Goal: Task Accomplishment & Management: Use online tool/utility

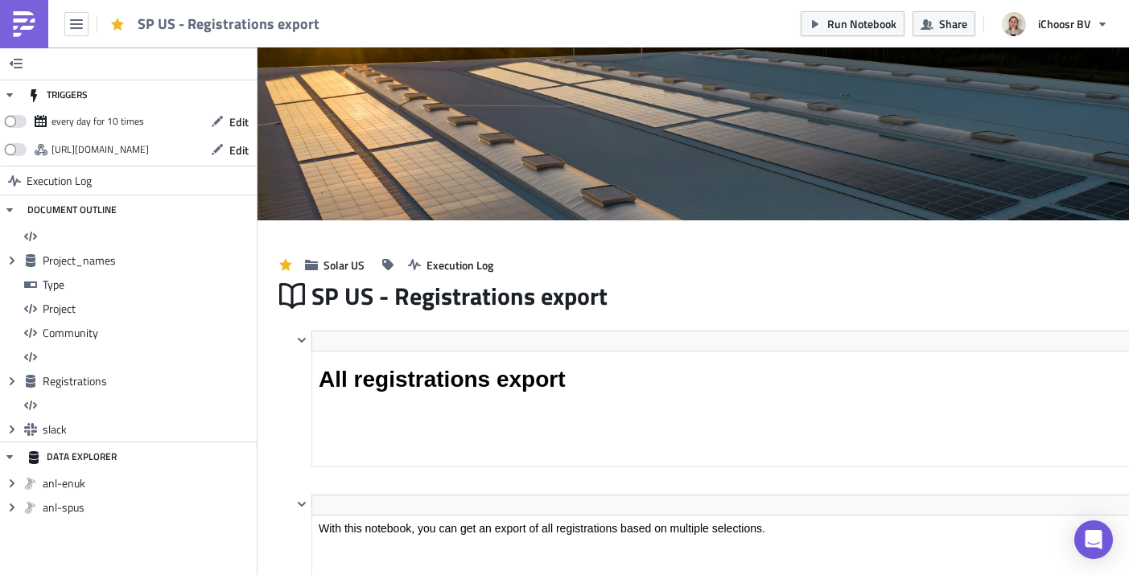
scroll to position [0, 5]
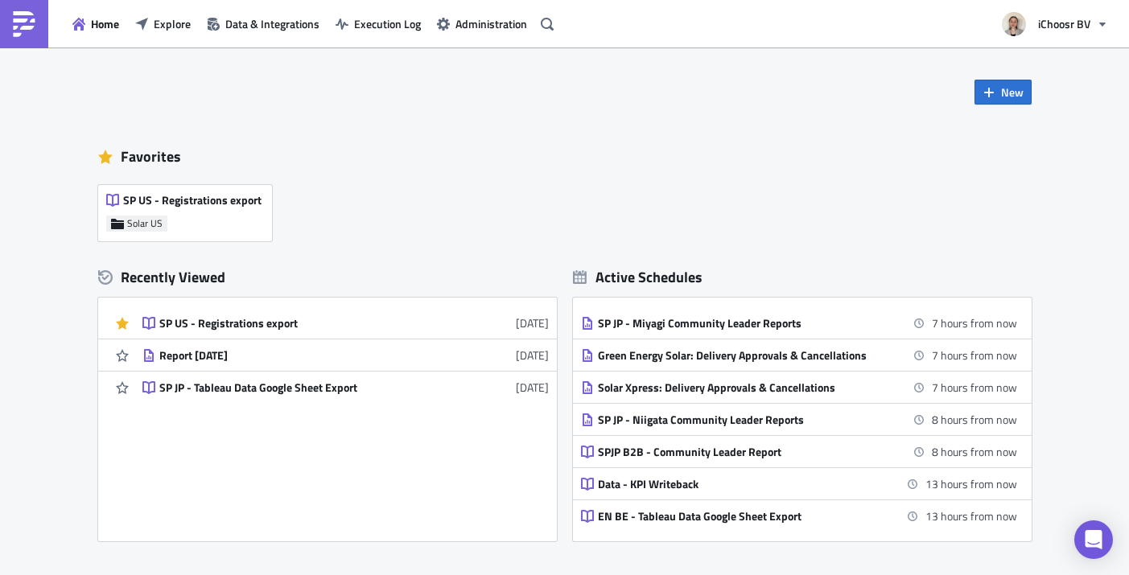
scroll to position [373, 0]
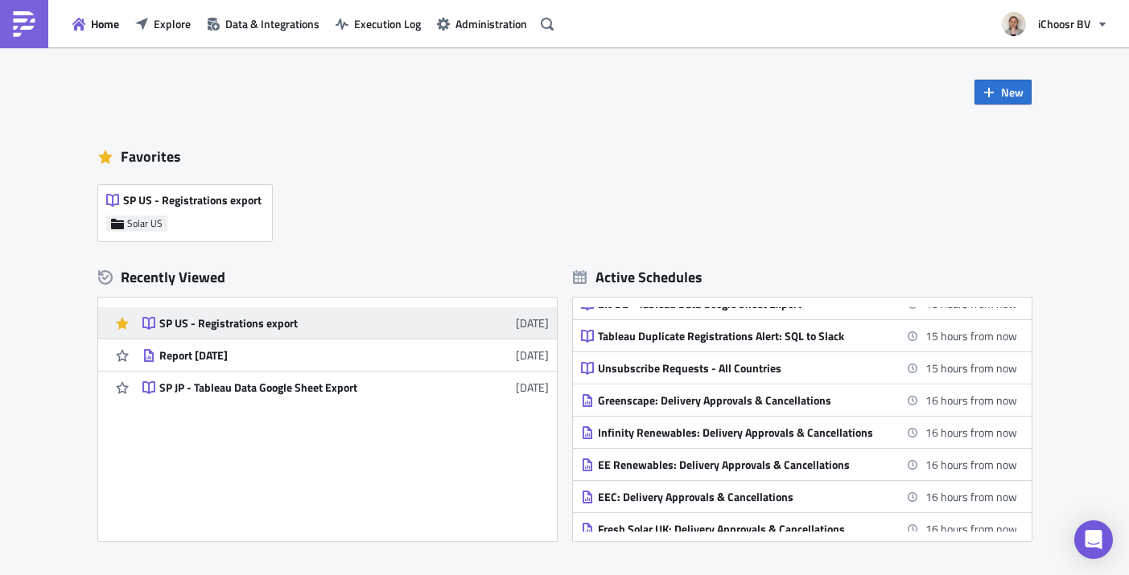
click at [307, 326] on div "SP US - Registrations export" at bounding box center [300, 323] width 282 height 14
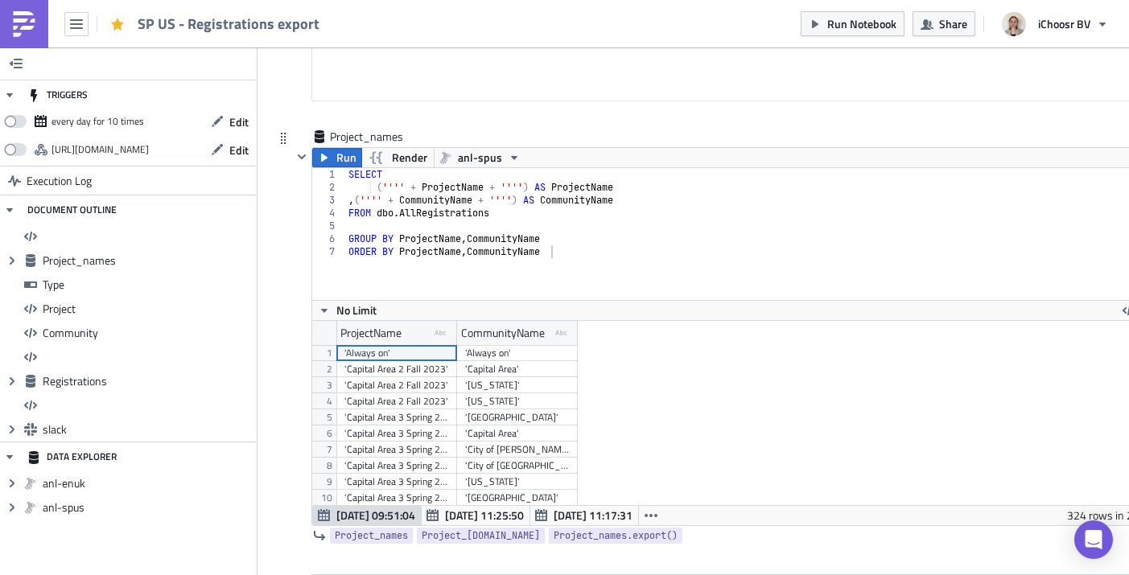
scroll to position [184, 845]
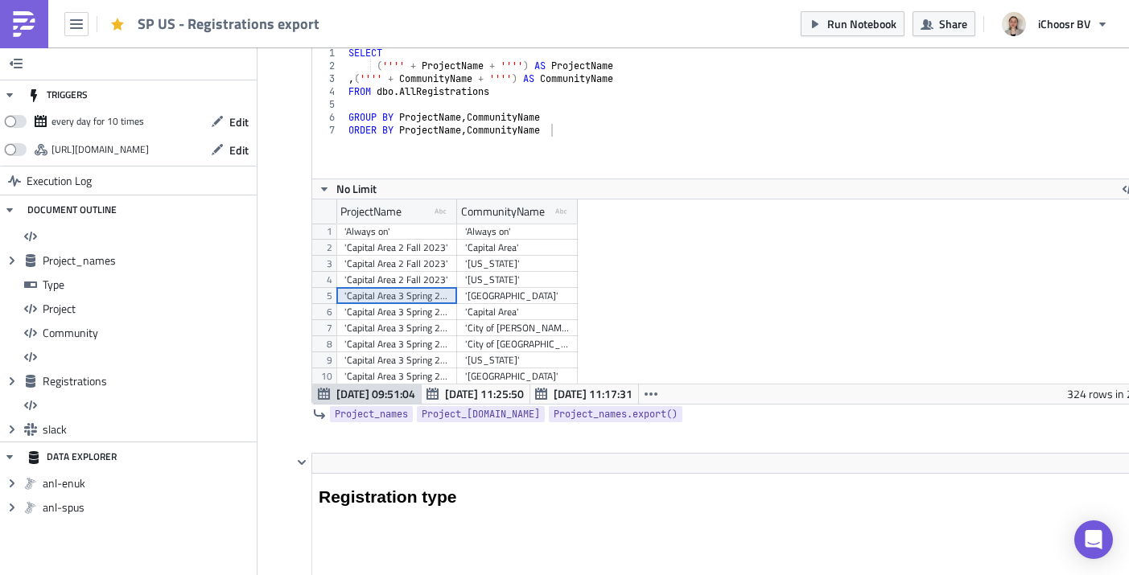
click at [402, 296] on div "'Capital Area 3 Spring 2024'" at bounding box center [396, 296] width 105 height 16
click at [404, 299] on div "'Capital Area 3 Spring 2024'" at bounding box center [396, 296] width 105 height 16
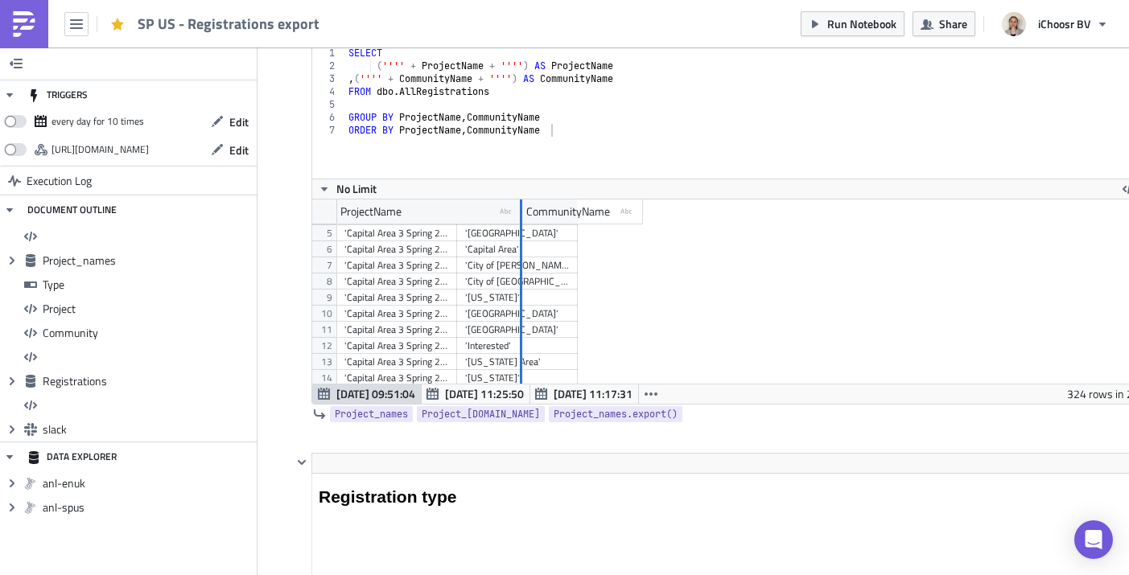
drag, startPoint x: 457, startPoint y: 208, endPoint x: 539, endPoint y: 193, distance: 83.5
click at [539, 193] on div "1 2 3 4 5 6 7 SELECT ( '''' + ProjectName + '''' ) AS ProjectName , ( '''' + Co…" at bounding box center [734, 225] width 845 height 358
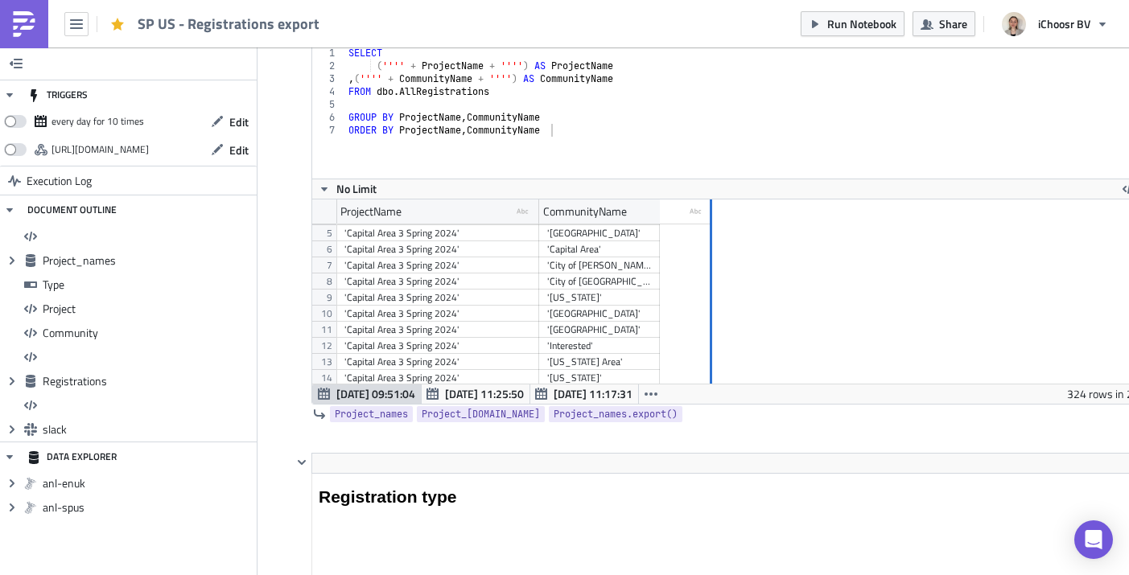
drag, startPoint x: 660, startPoint y: 212, endPoint x: 758, endPoint y: 212, distance: 98.1
click at [712, 212] on div at bounding box center [710, 211] width 2 height 25
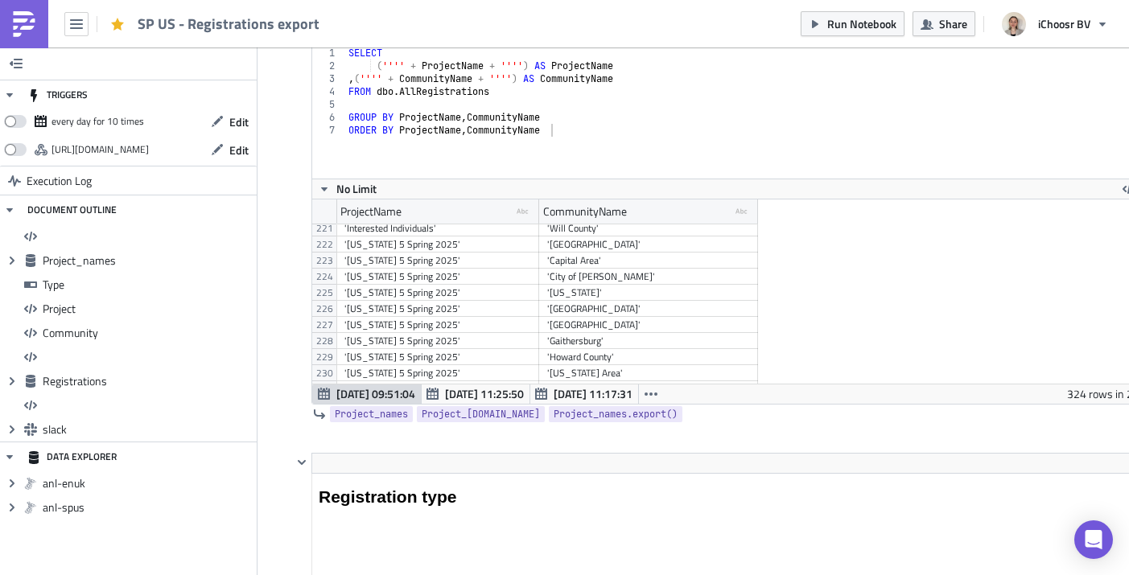
click at [470, 246] on div "'[US_STATE] 5 Spring 2025'" at bounding box center [437, 244] width 187 height 16
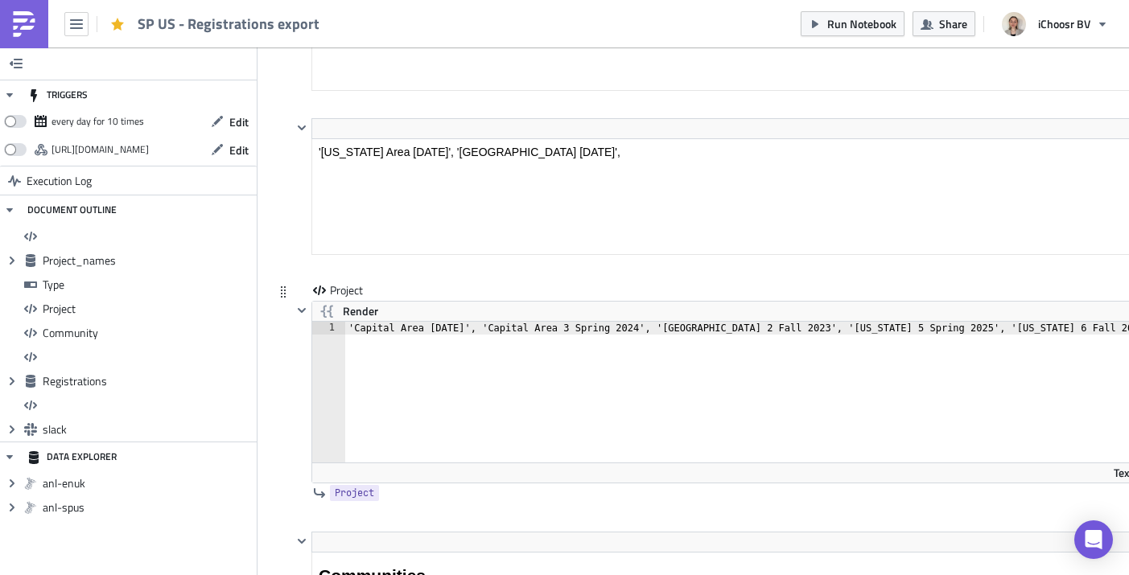
type textarea "'Capital Area [DATE]', 'Capital Area 3 Spring 2024', '[GEOGRAPHIC_DATA] 2 Fall …"
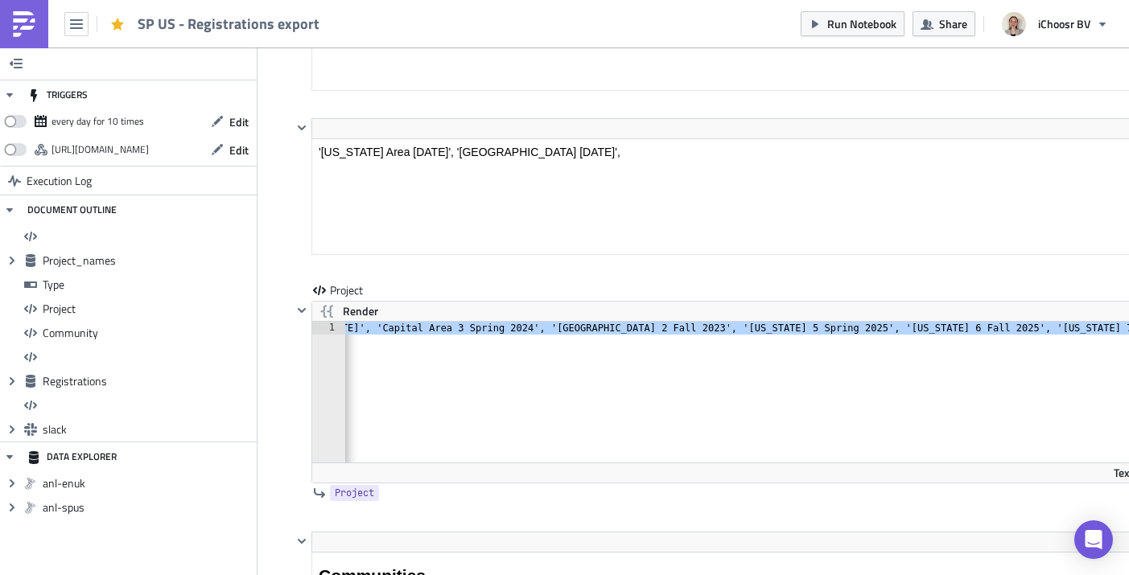
drag, startPoint x: 351, startPoint y: 331, endPoint x: 1454, endPoint y: 369, distance: 1104.3
click at [1128, 369] on html "SP US - Registrations export Run Notebook Share iChoosr BV TRIGGERS every day f…" at bounding box center [564, 289] width 1129 height 578
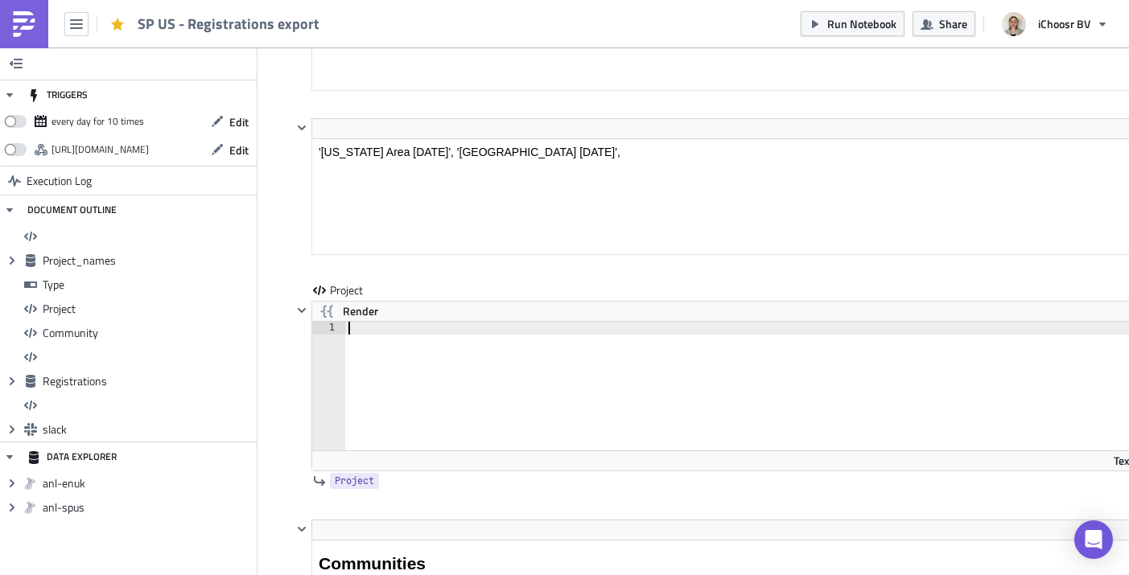
paste textarea "'[US_STATE] 5 Spring 2025'"
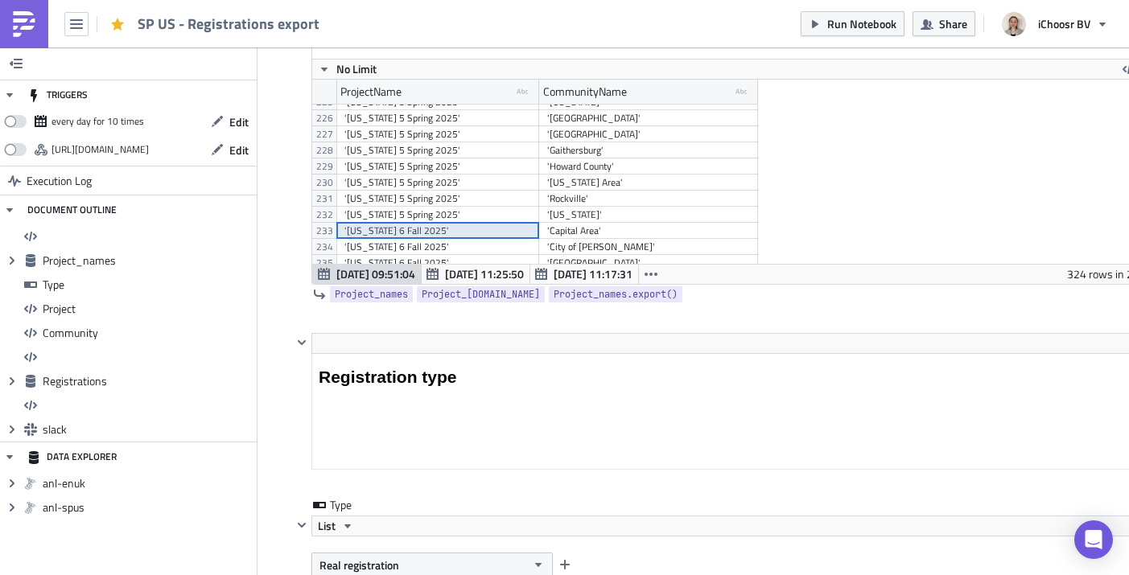
click at [467, 228] on div "'[US_STATE] 6 Fall 2025'" at bounding box center [437, 231] width 187 height 16
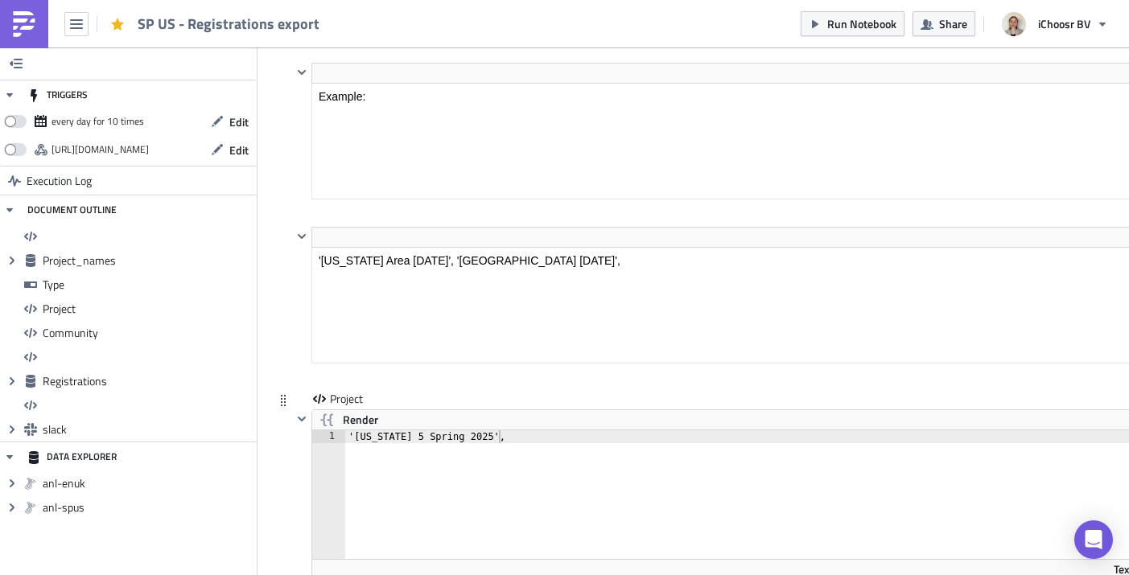
click at [549, 433] on div "'[US_STATE] 5 Spring 2025'," at bounding box center [751, 507] width 812 height 154
paste textarea "'[US_STATE] 6 Fall 2025'"
type textarea "'[US_STATE] 5 Spring 2025', '[US_STATE] 6 Fall 2025'"
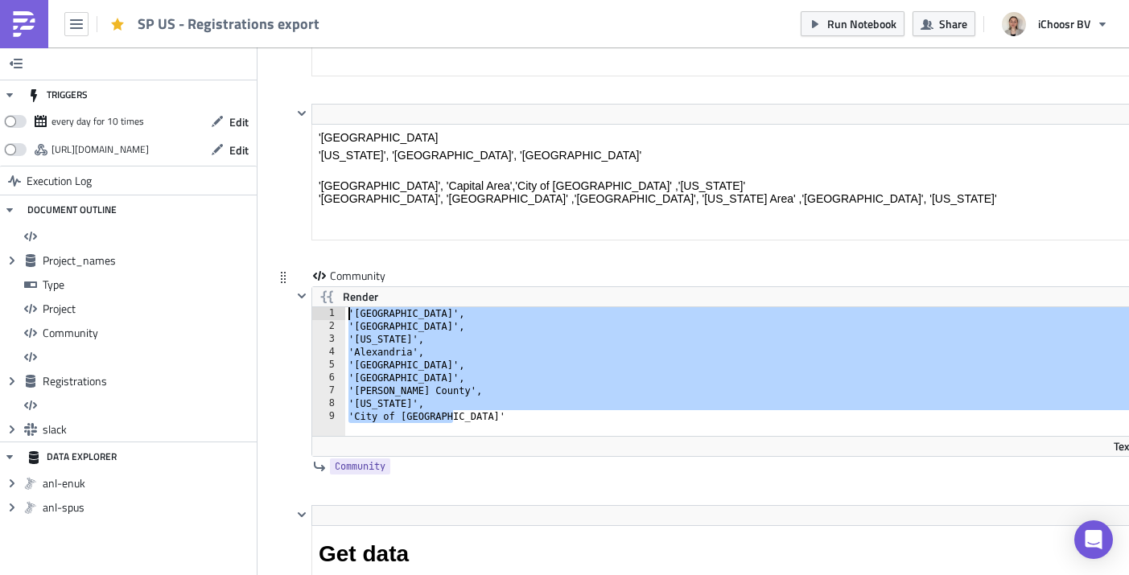
drag, startPoint x: 488, startPoint y: 418, endPoint x: 275, endPoint y: 287, distance: 250.3
click at [275, 287] on div "Community Render 'City of [GEOGRAPHIC_DATA]' 1 2 3 4 5 6 7 8 9 '[GEOGRAPHIC_DAT…" at bounding box center [715, 386] width 885 height 237
type textarea "'[GEOGRAPHIC_DATA]', '[GEOGRAPHIC_DATA]',"
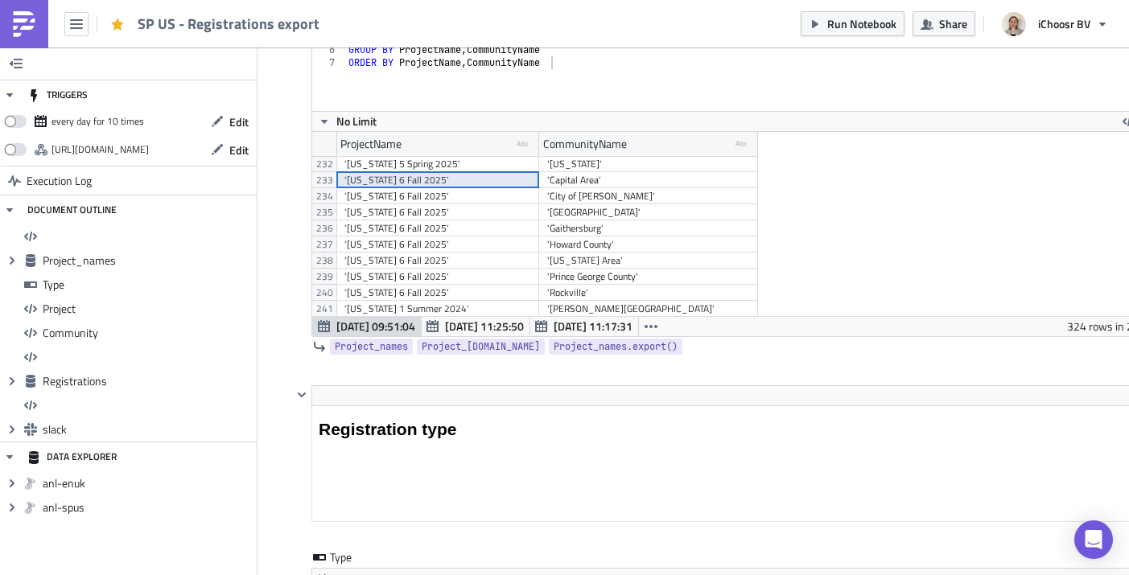
click at [639, 214] on div "'[GEOGRAPHIC_DATA]'" at bounding box center [648, 212] width 203 height 16
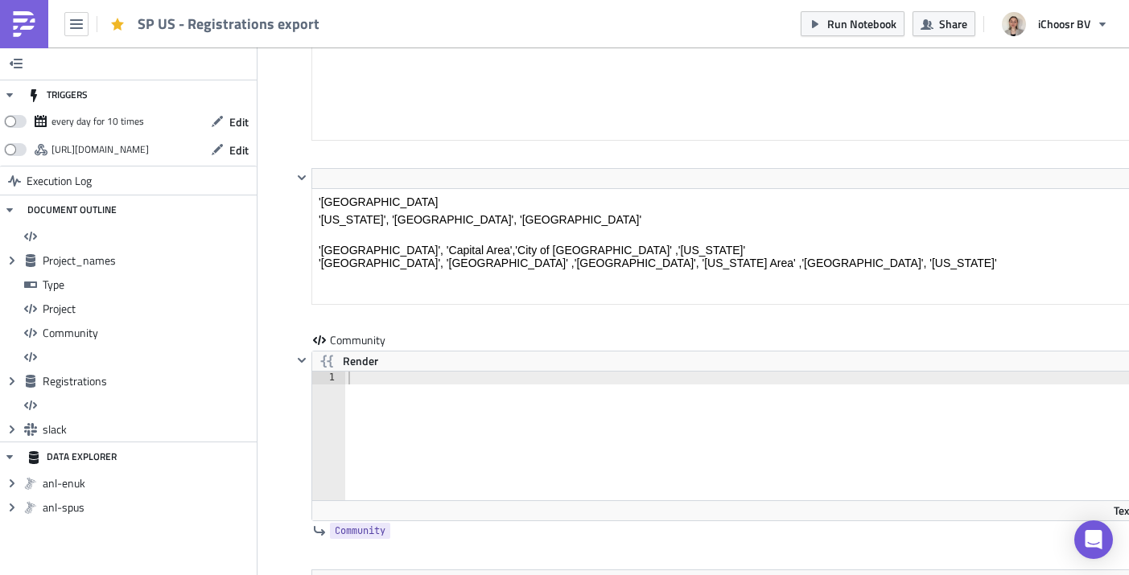
scroll to position [3609, 0]
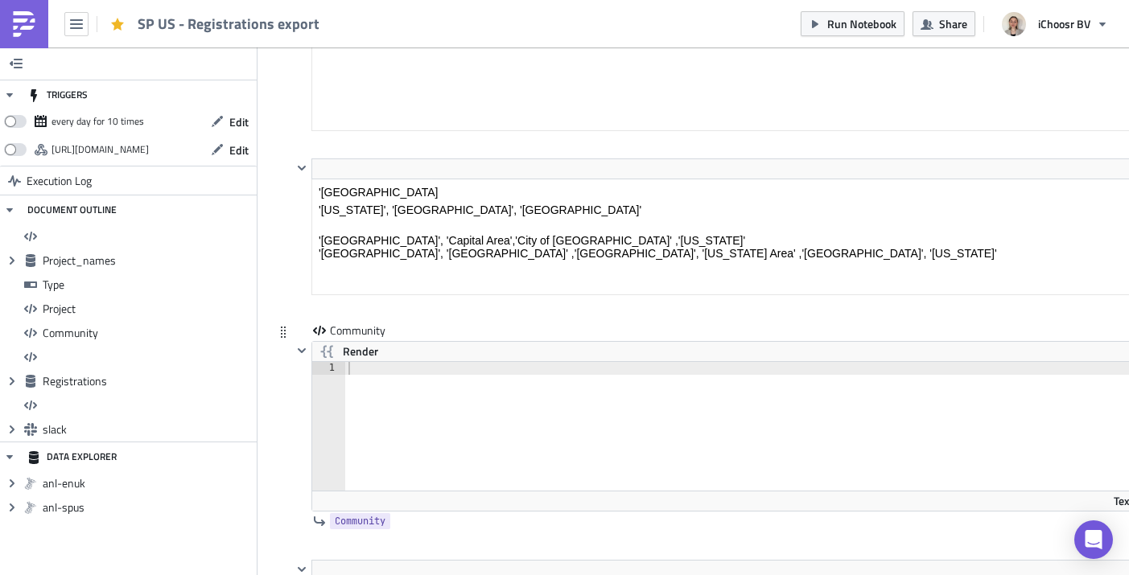
click at [380, 372] on div at bounding box center [751, 439] width 812 height 154
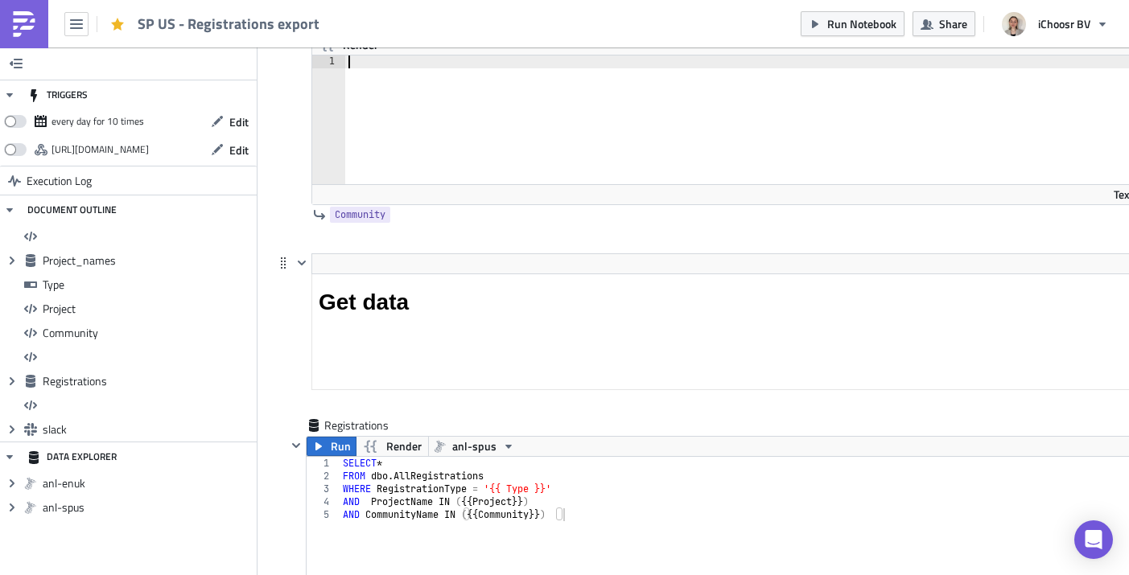
scroll to position [3792, 0]
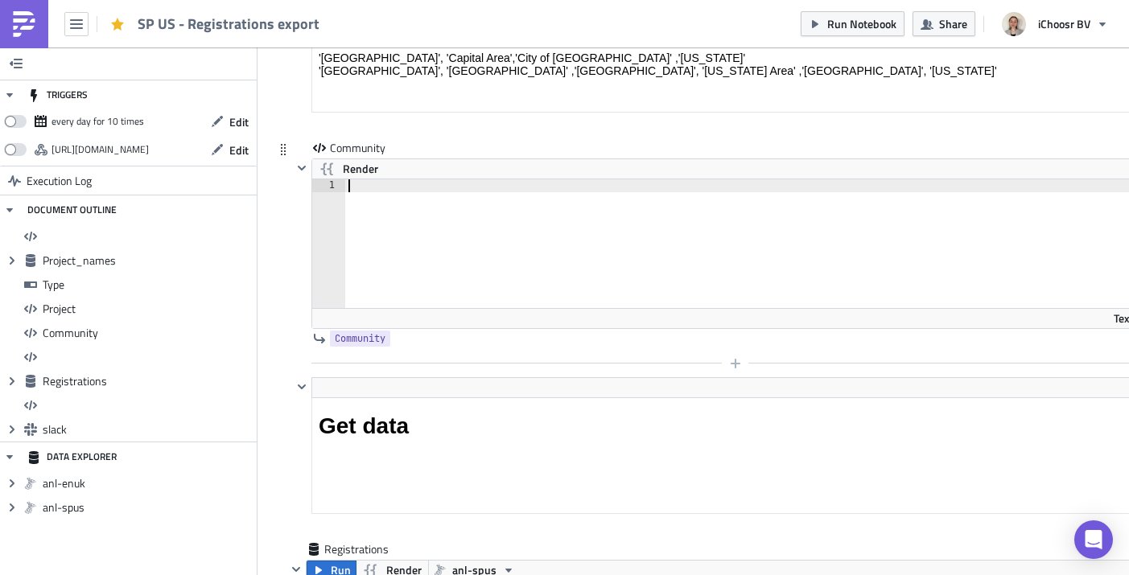
paste textarea "'[GEOGRAPHIC_DATA]'"
click at [516, 191] on div "'Frederick County','[GEOGRAPHIC_DATA]'" at bounding box center [751, 256] width 812 height 154
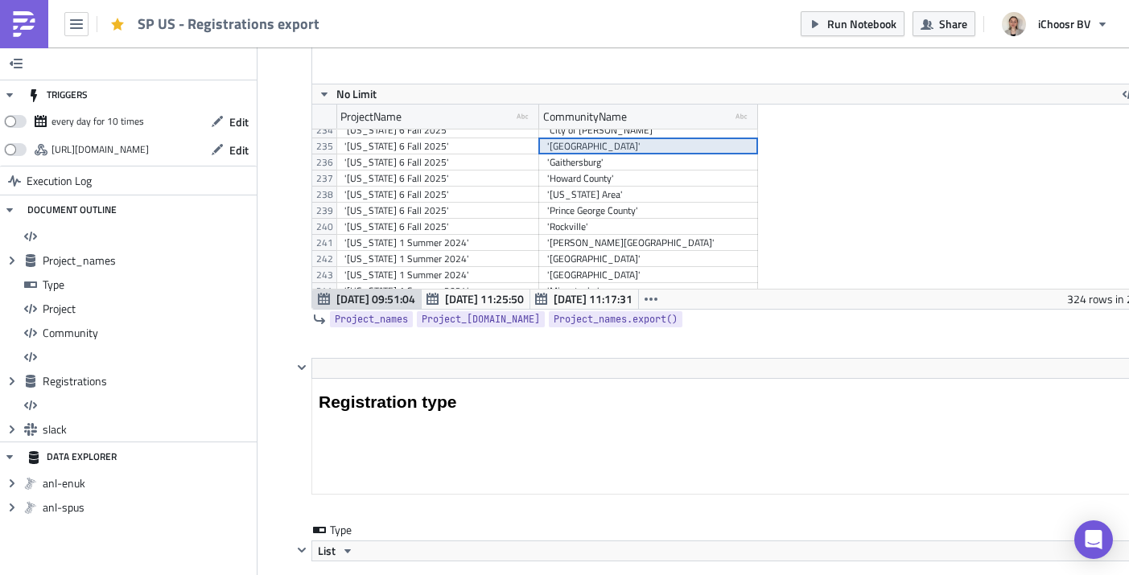
scroll to position [3752, 0]
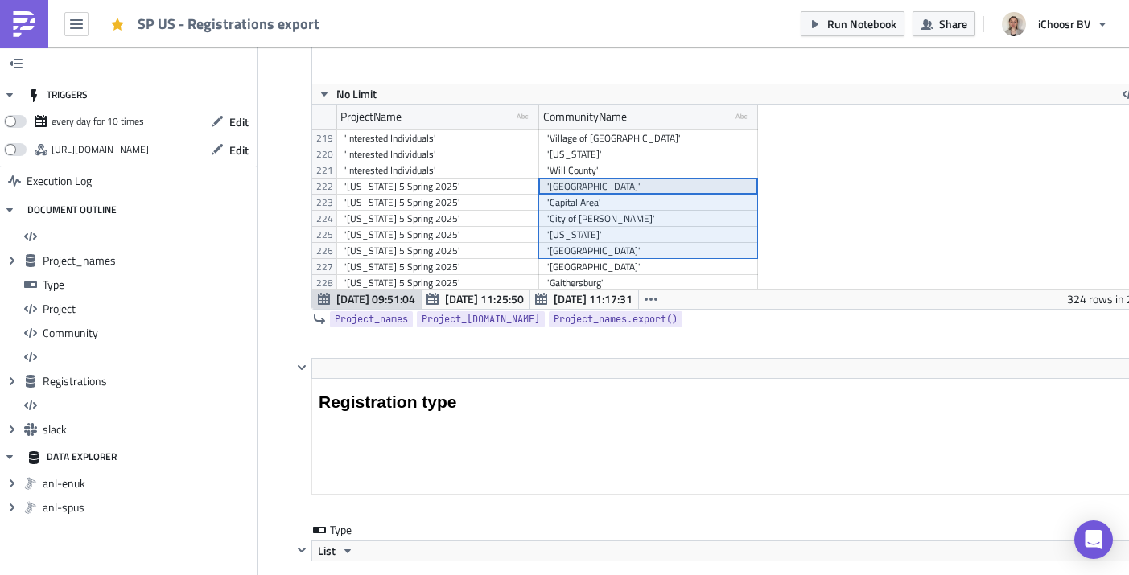
drag, startPoint x: 650, startPoint y: 190, endPoint x: 656, endPoint y: 256, distance: 66.3
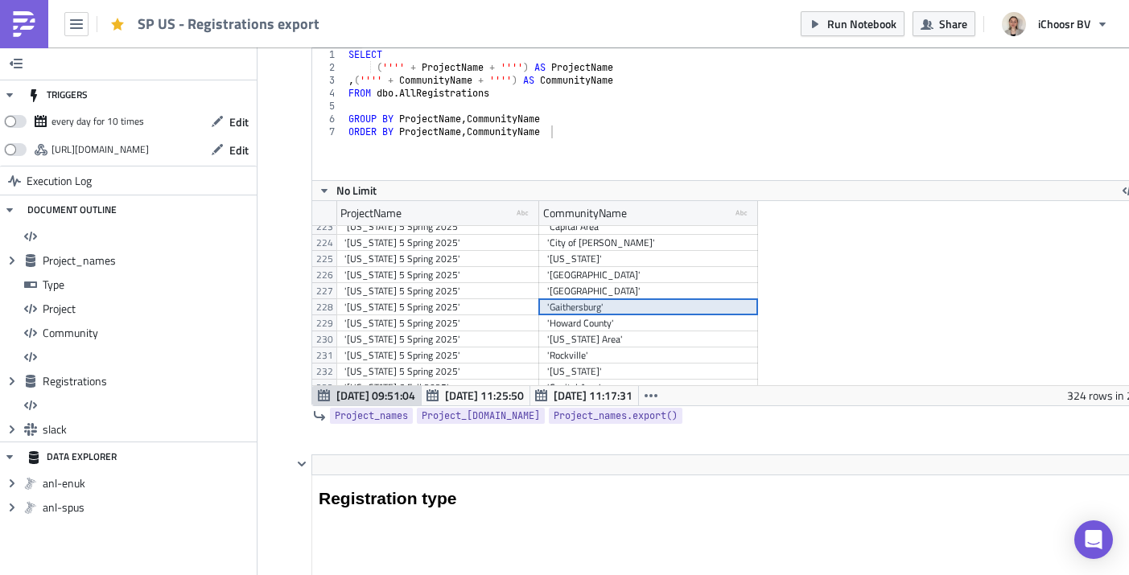
click at [603, 314] on div "'Gaithersburg'" at bounding box center [648, 307] width 203 height 16
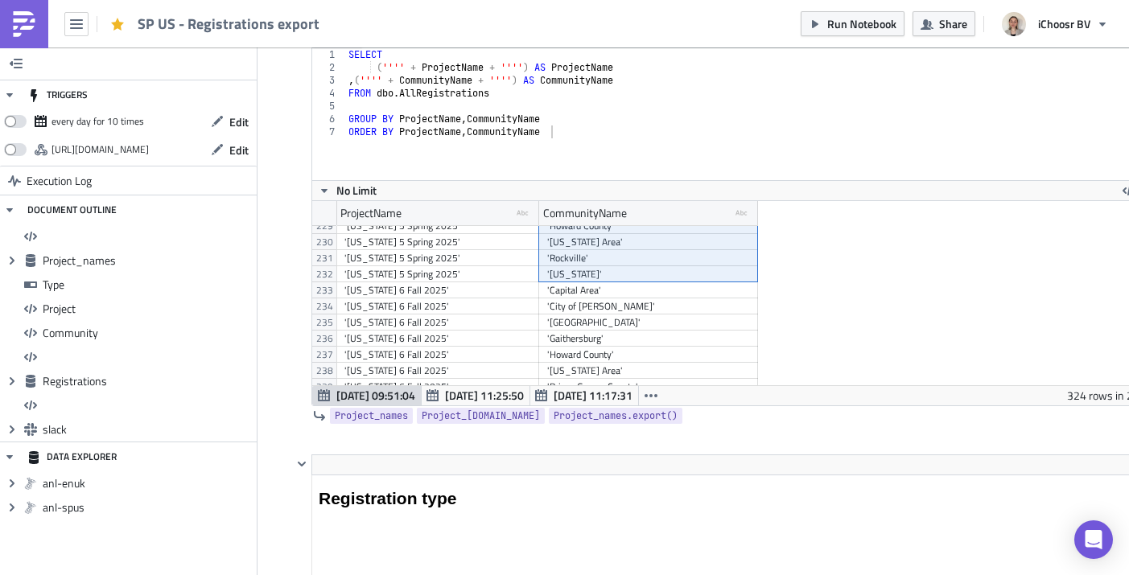
drag, startPoint x: 572, startPoint y: 268, endPoint x: 594, endPoint y: 276, distance: 23.9
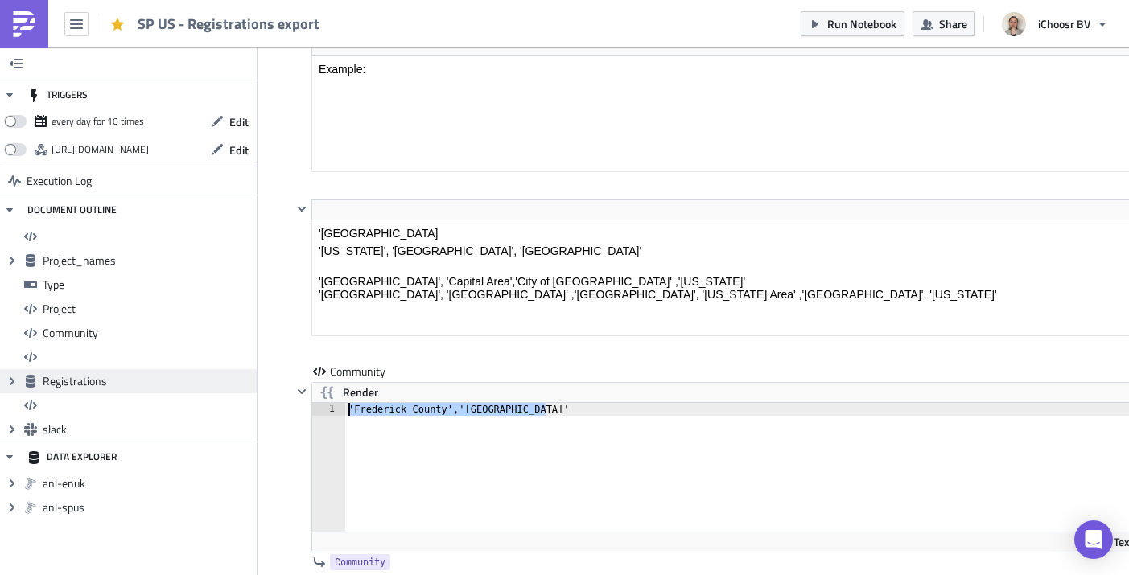
drag, startPoint x: 582, startPoint y: 410, endPoint x: 227, endPoint y: 387, distance: 356.3
paste textarea "[US_STATE]"
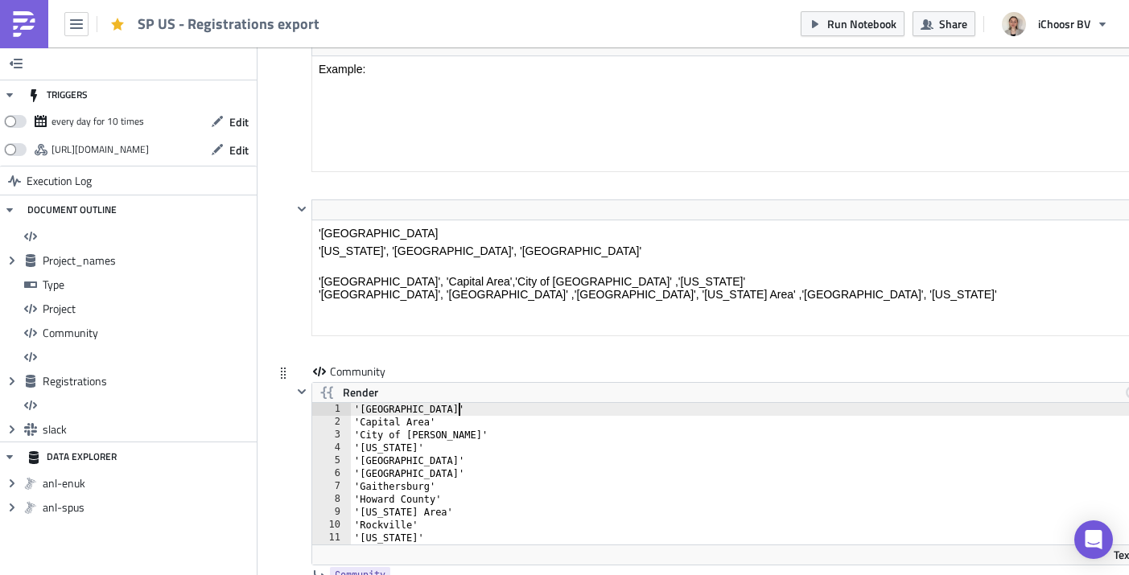
click at [470, 410] on div "'[GEOGRAPHIC_DATA]' 'Capital Area' 'City of [GEOGRAPHIC_DATA]' '[US_STATE]' '[G…" at bounding box center [755, 486] width 808 height 167
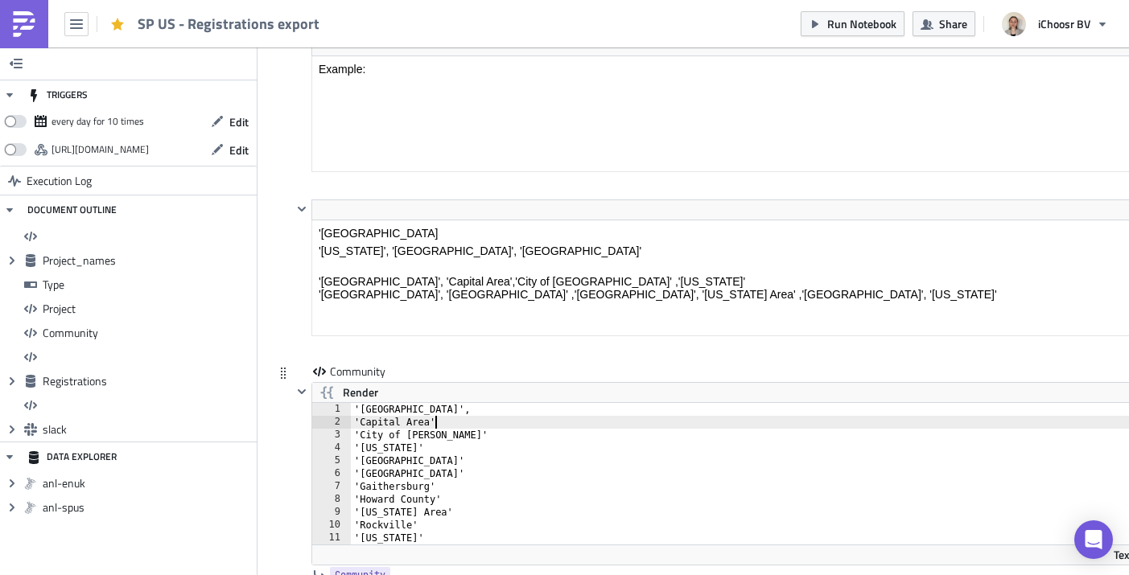
click at [446, 426] on div "'[GEOGRAPHIC_DATA]', 'Capital Area' 'City of [GEOGRAPHIC_DATA]' '[US_STATE]' '[…" at bounding box center [755, 486] width 808 height 167
click at [445, 438] on div "'[GEOGRAPHIC_DATA]', 'Capital Area', 'City of [GEOGRAPHIC_DATA]' '[US_STATE]' '…" at bounding box center [755, 486] width 808 height 167
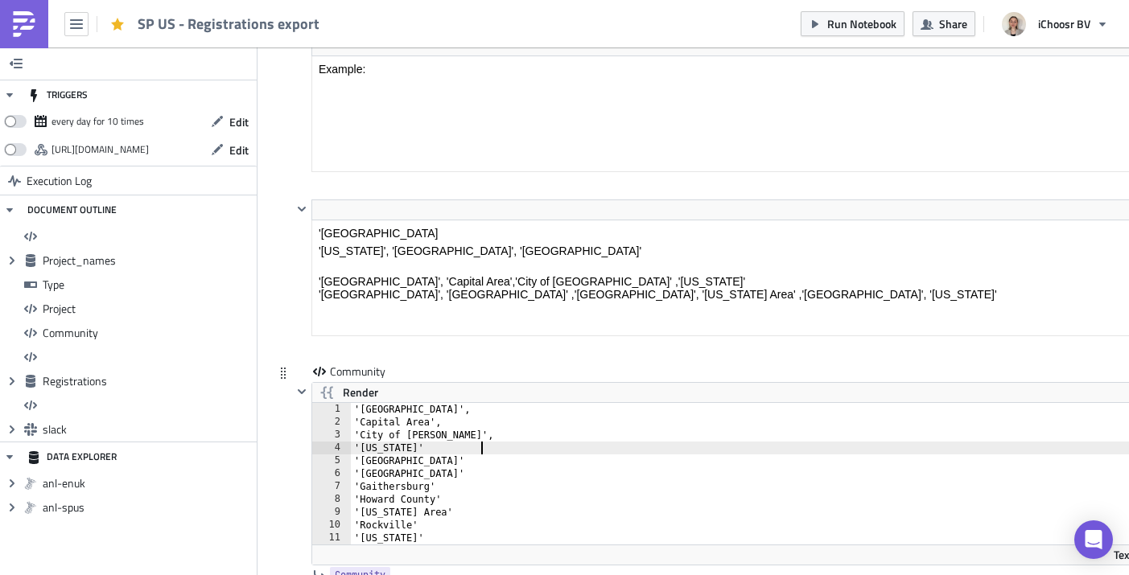
click at [486, 450] on div "'[GEOGRAPHIC_DATA]', 'Capital Area', 'City of [GEOGRAPHIC_DATA]', '[US_STATE]' …" at bounding box center [755, 486] width 808 height 167
click at [458, 463] on div "'[GEOGRAPHIC_DATA]', 'Capital Area', 'City of [GEOGRAPHIC_DATA]', '[US_STATE]',…" at bounding box center [755, 486] width 808 height 167
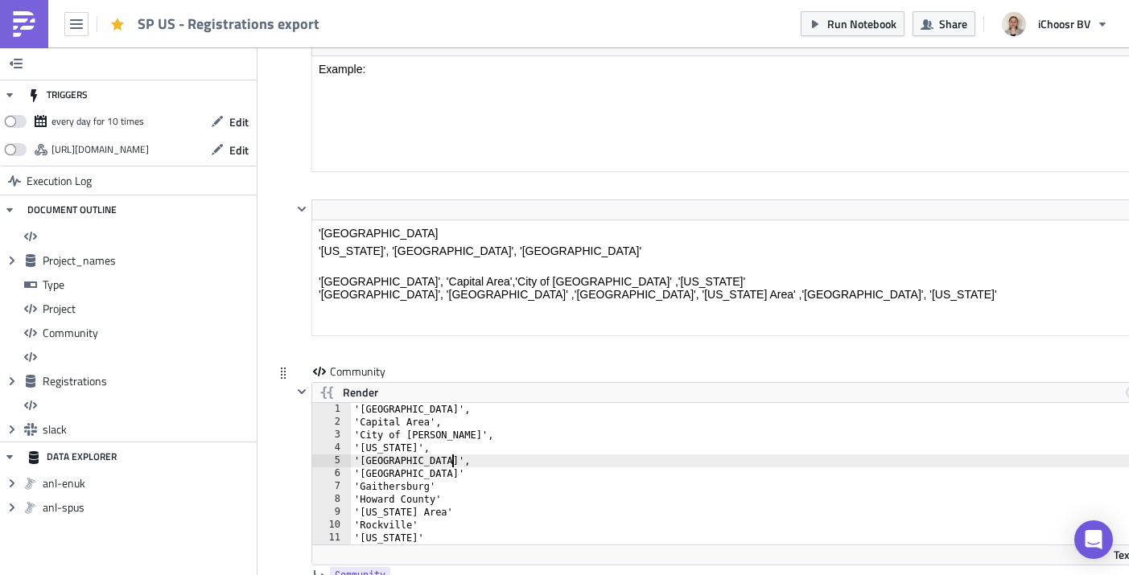
click at [463, 474] on div "'[GEOGRAPHIC_DATA]', 'Capital Area', '[GEOGRAPHIC_DATA]', '[US_STATE]', '[GEOGR…" at bounding box center [755, 486] width 808 height 167
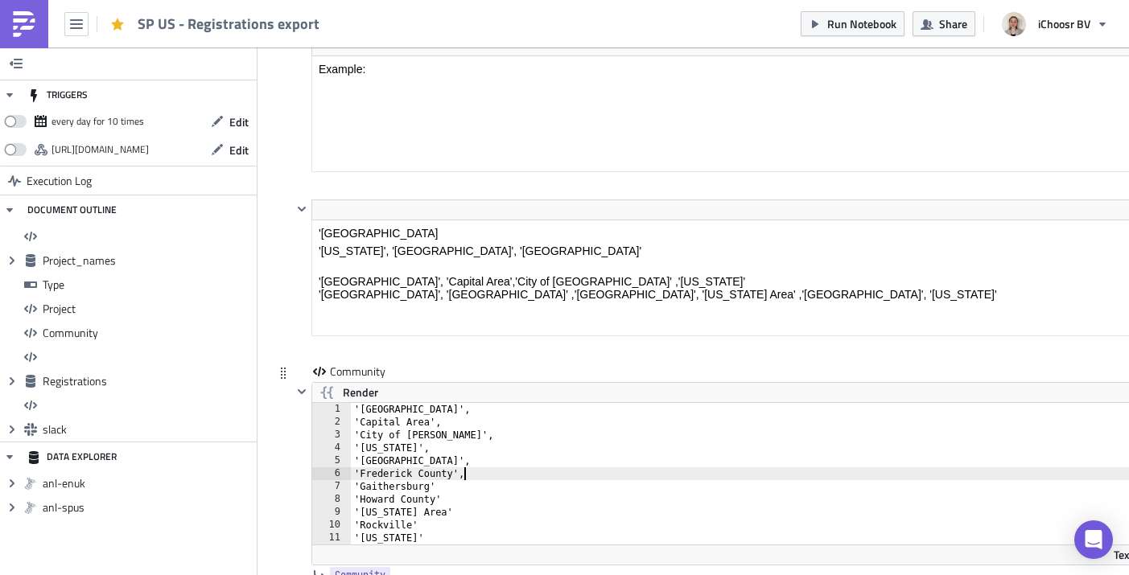
click at [453, 493] on div "'[GEOGRAPHIC_DATA]', 'Capital Area', '[GEOGRAPHIC_DATA]', '[US_STATE]', '[GEOGR…" at bounding box center [755, 486] width 808 height 167
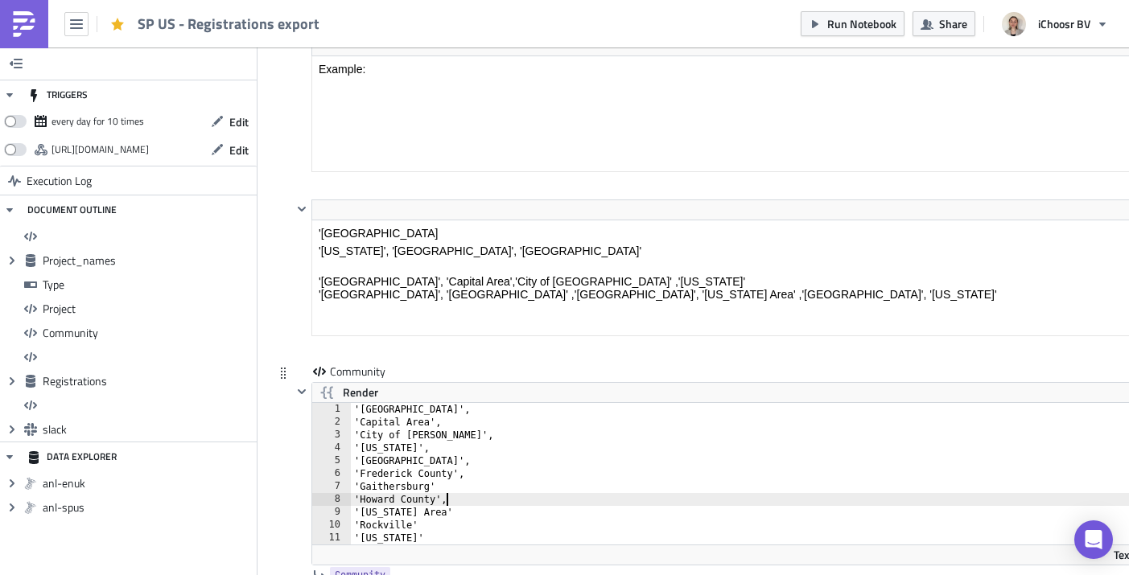
click at [443, 487] on div "'[GEOGRAPHIC_DATA]', 'Capital Area', '[GEOGRAPHIC_DATA]', '[US_STATE]', '[GEOGR…" at bounding box center [755, 486] width 808 height 167
click at [445, 500] on div "'[GEOGRAPHIC_DATA]', 'Capital Area', 'City of [GEOGRAPHIC_DATA]', '[US_STATE]',…" at bounding box center [755, 486] width 808 height 167
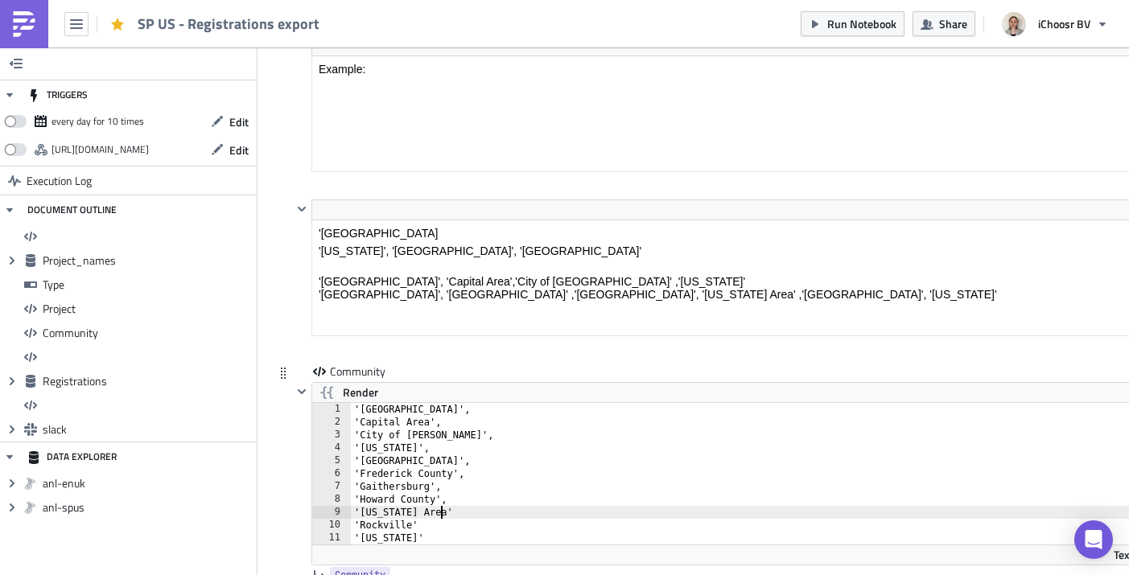
click at [443, 514] on div "'[GEOGRAPHIC_DATA]', 'Capital Area', 'City of [GEOGRAPHIC_DATA]', '[US_STATE]',…" at bounding box center [755, 486] width 808 height 167
click at [425, 528] on div "'[GEOGRAPHIC_DATA]', 'Capital Area', '[GEOGRAPHIC_DATA]', '[US_STATE]', '[GEOGR…" at bounding box center [755, 486] width 808 height 167
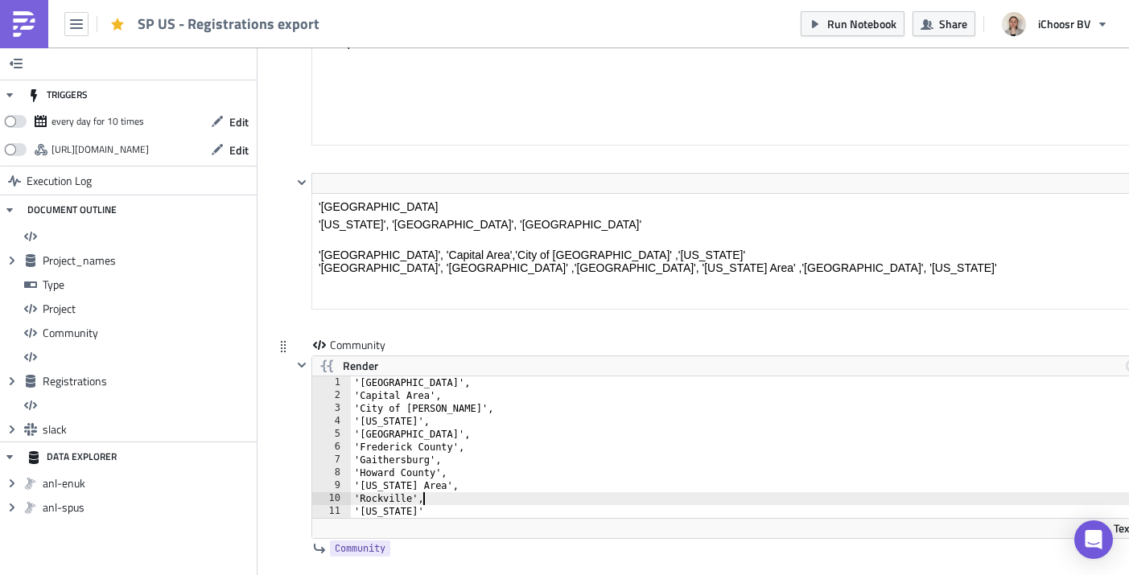
click at [423, 514] on div "'[GEOGRAPHIC_DATA]', 'Capital Area', '[GEOGRAPHIC_DATA]', '[US_STATE]', '[GEOGR…" at bounding box center [755, 459] width 808 height 167
type textarea "'[US_STATE]'"
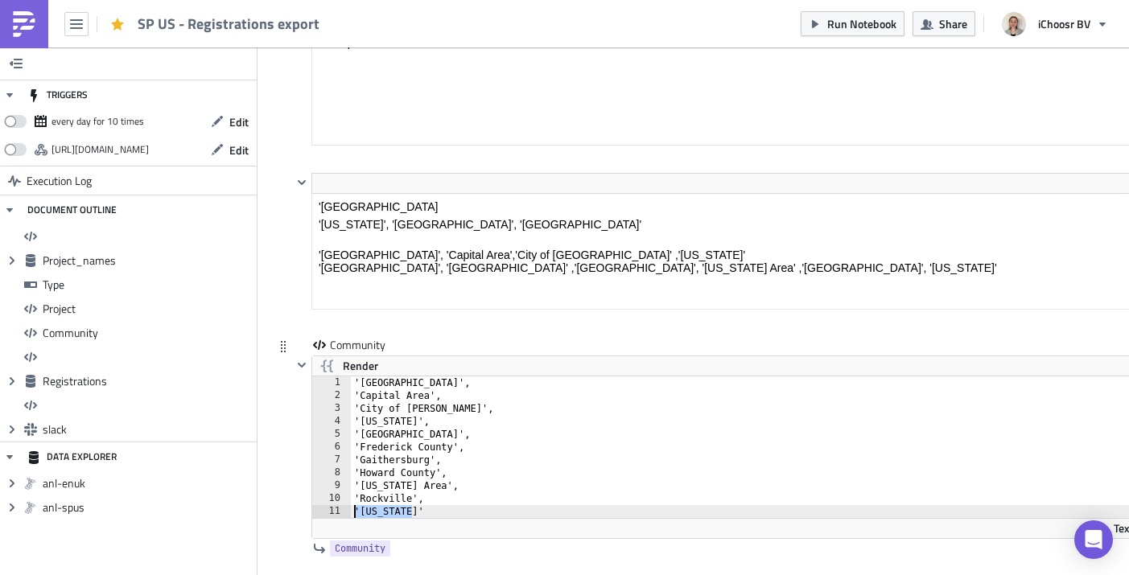
drag, startPoint x: 423, startPoint y: 514, endPoint x: 353, endPoint y: 516, distance: 70.0
click at [353, 516] on div "'[GEOGRAPHIC_DATA]', 'Capital Area', '[GEOGRAPHIC_DATA]', '[US_STATE]', '[GEOGR…" at bounding box center [755, 459] width 808 height 167
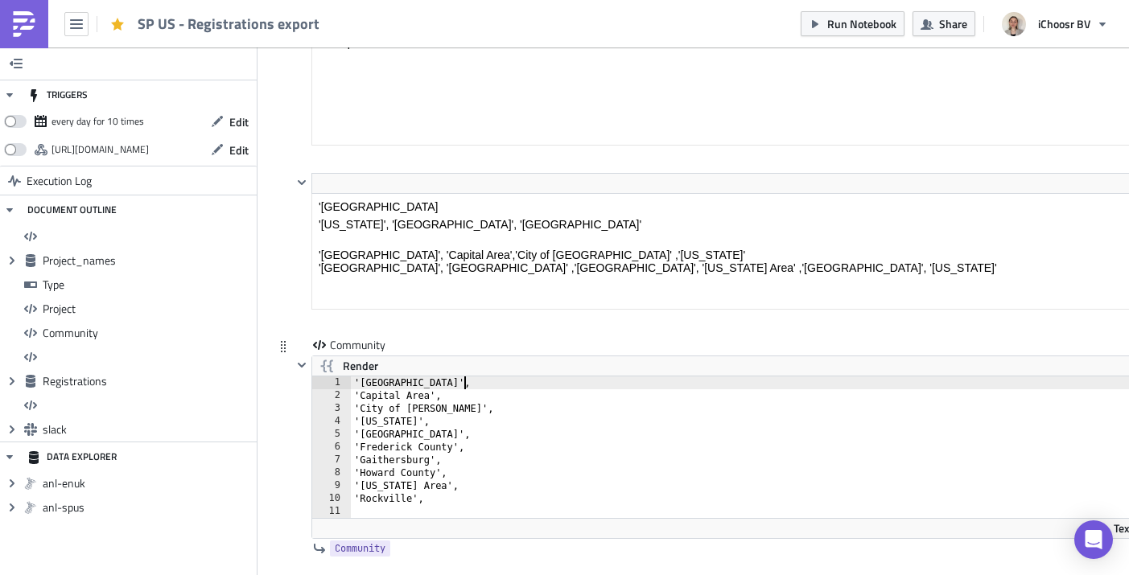
click at [468, 382] on div "'[GEOGRAPHIC_DATA]', 'Capital Area', 'City of [GEOGRAPHIC_DATA]', '[US_STATE]',…" at bounding box center [755, 459] width 808 height 167
type textarea "'[GEOGRAPHIC_DATA]',"
drag, startPoint x: 467, startPoint y: 383, endPoint x: 326, endPoint y: 384, distance: 141.6
click at [326, 384] on div "'[GEOGRAPHIC_DATA]', 1 2 3 4 5 6 7 8 9 10 11 '[GEOGRAPHIC_DATA]', '[GEOGRAPHIC_…" at bounding box center [734, 447] width 845 height 142
click at [352, 393] on div "'Capital Area', 'City of [GEOGRAPHIC_DATA]', '[US_STATE]', '[GEOGRAPHIC_DATA]',…" at bounding box center [755, 459] width 808 height 167
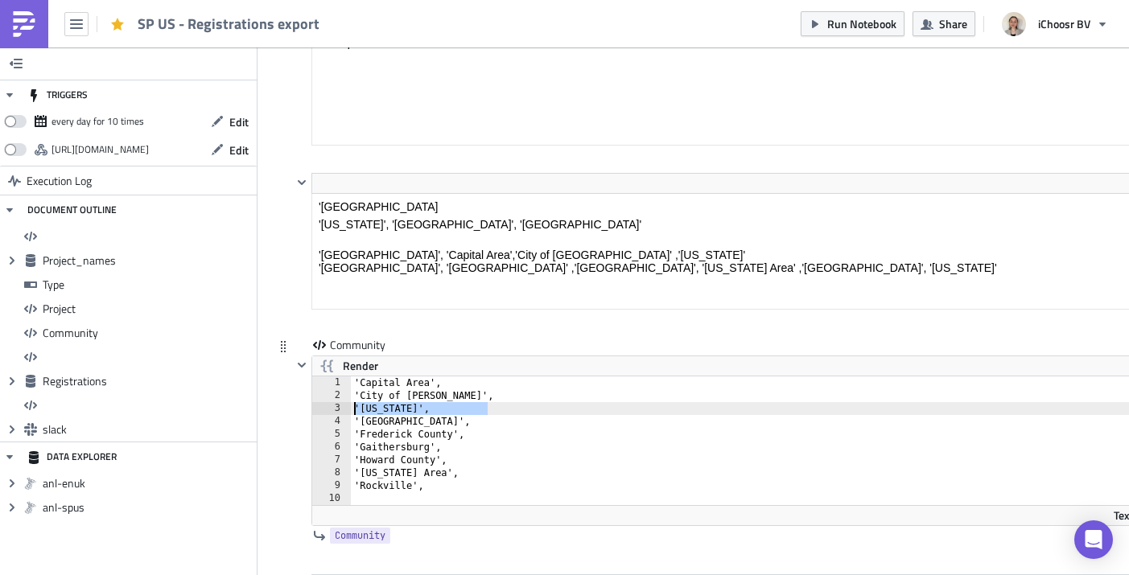
drag, startPoint x: 488, startPoint y: 409, endPoint x: 354, endPoint y: 410, distance: 134.3
click at [354, 410] on div "'Capital Area', 'City of [GEOGRAPHIC_DATA]', '[US_STATE]', '[GEOGRAPHIC_DATA]',…" at bounding box center [754, 453] width 807 height 154
type textarea "'[US_STATE]',"
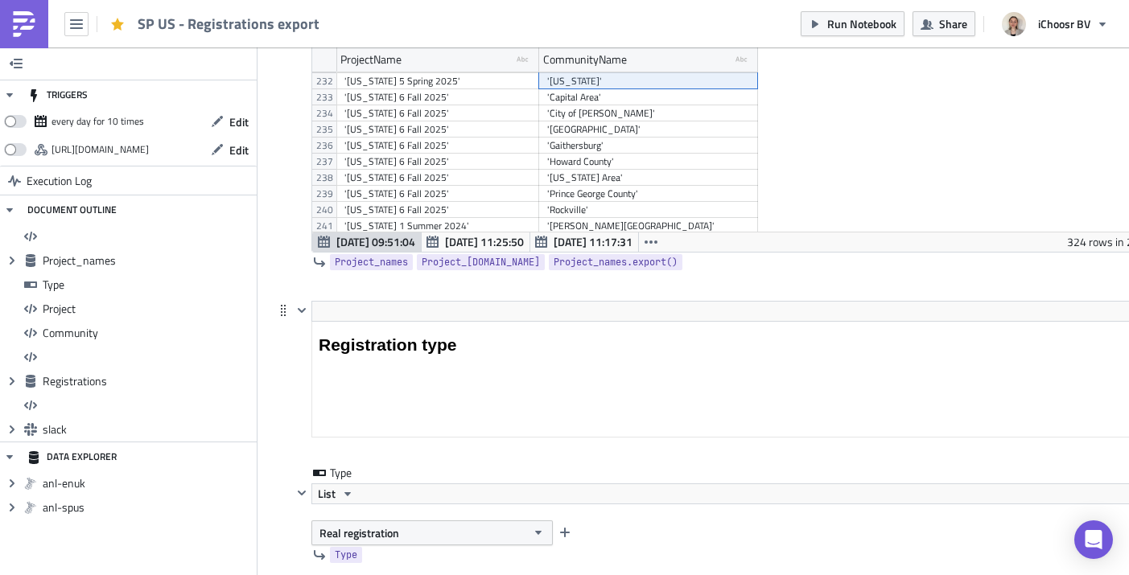
scroll to position [1443, 0]
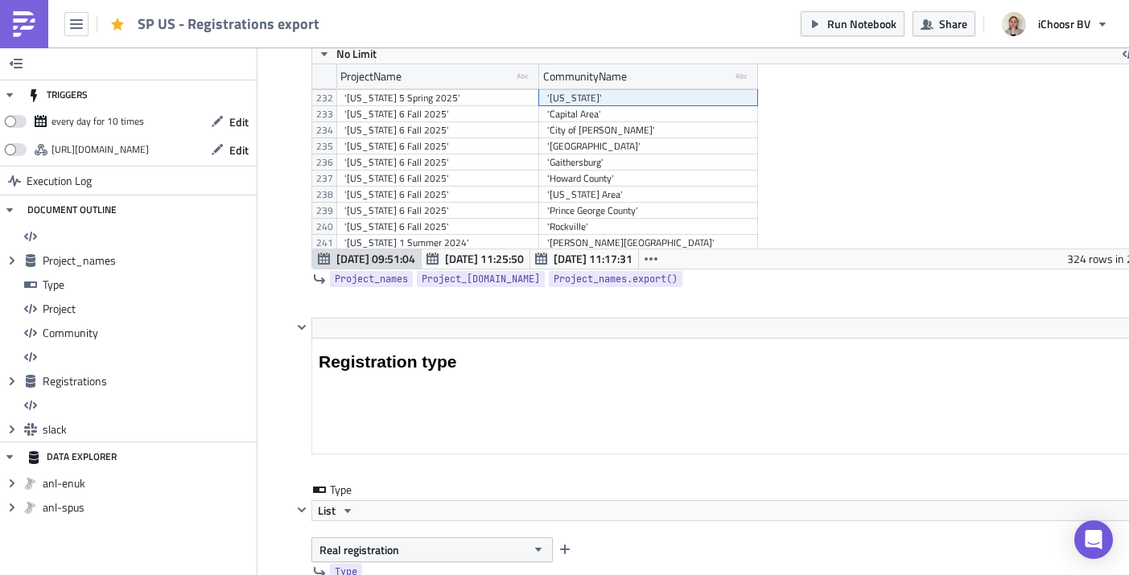
type textarea "'City of [PERSON_NAME]',"
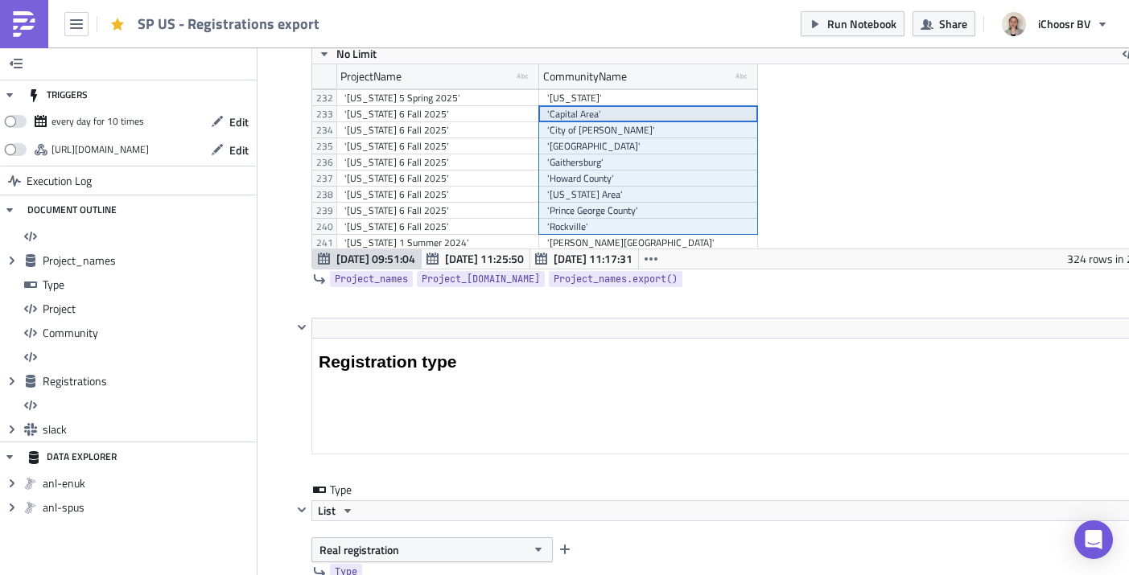
drag, startPoint x: 583, startPoint y: 118, endPoint x: 578, endPoint y: 221, distance: 103.1
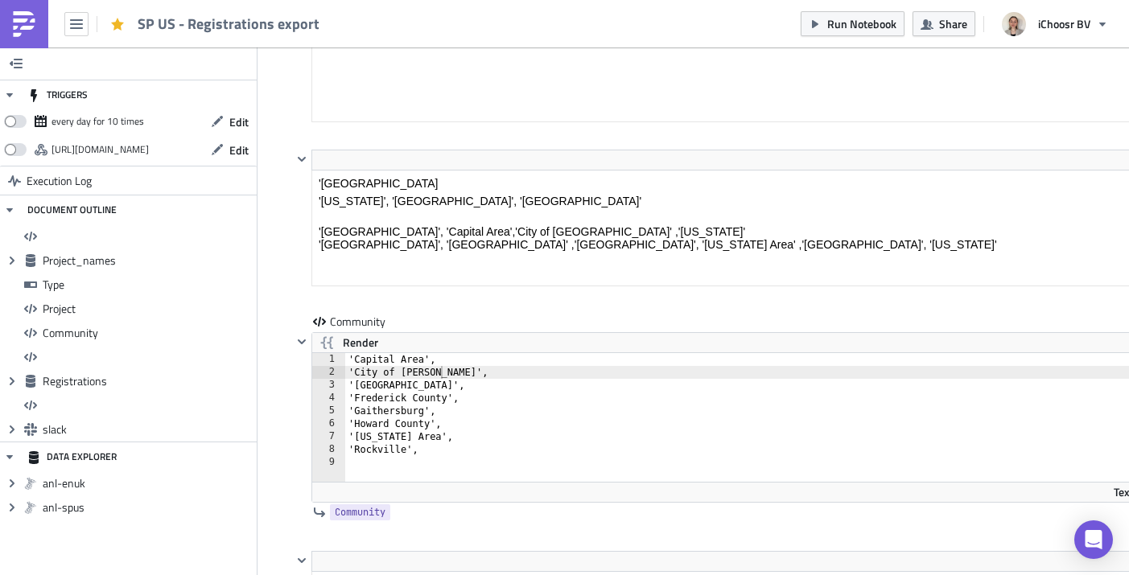
scroll to position [3750, 0]
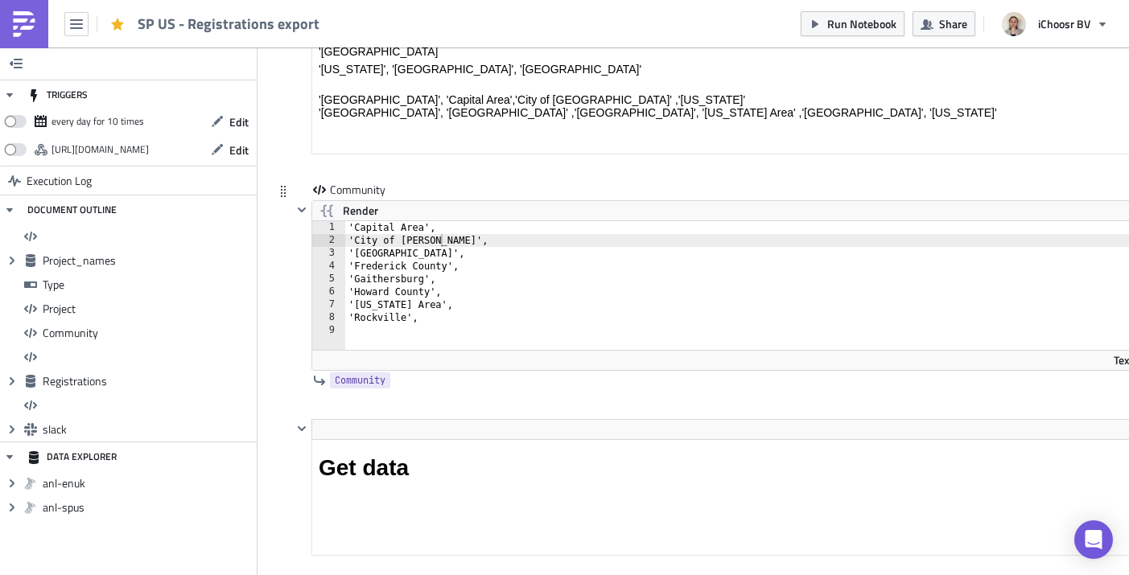
click at [380, 331] on div "'Capital Area', 'City of [GEOGRAPHIC_DATA]', '[GEOGRAPHIC_DATA]', '[GEOGRAPHIC_…" at bounding box center [751, 298] width 813 height 154
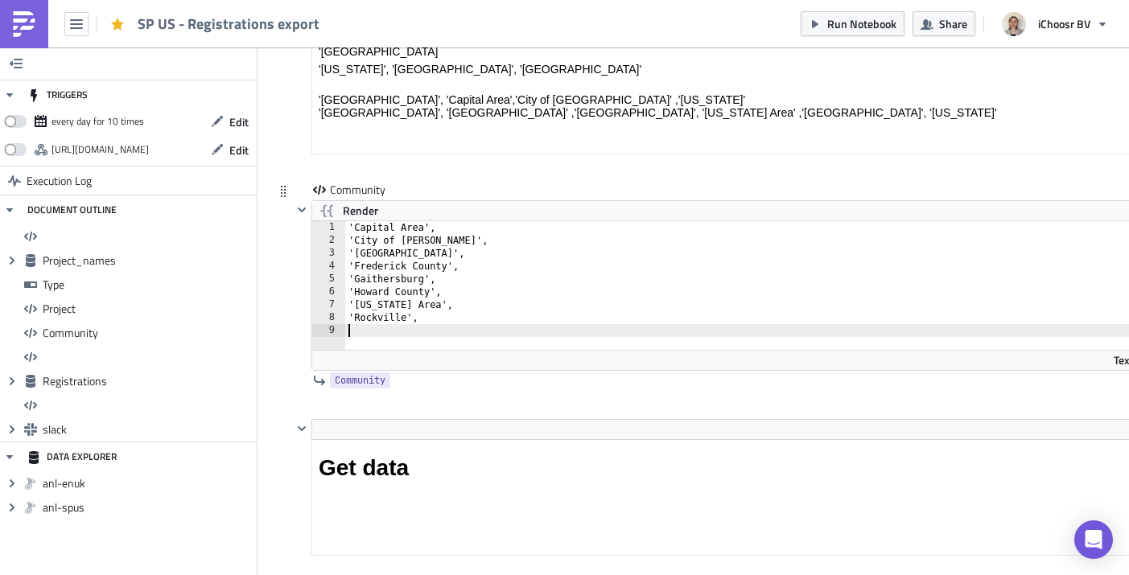
paste textarea "'Rockville'"
type textarea "'Rockville'"
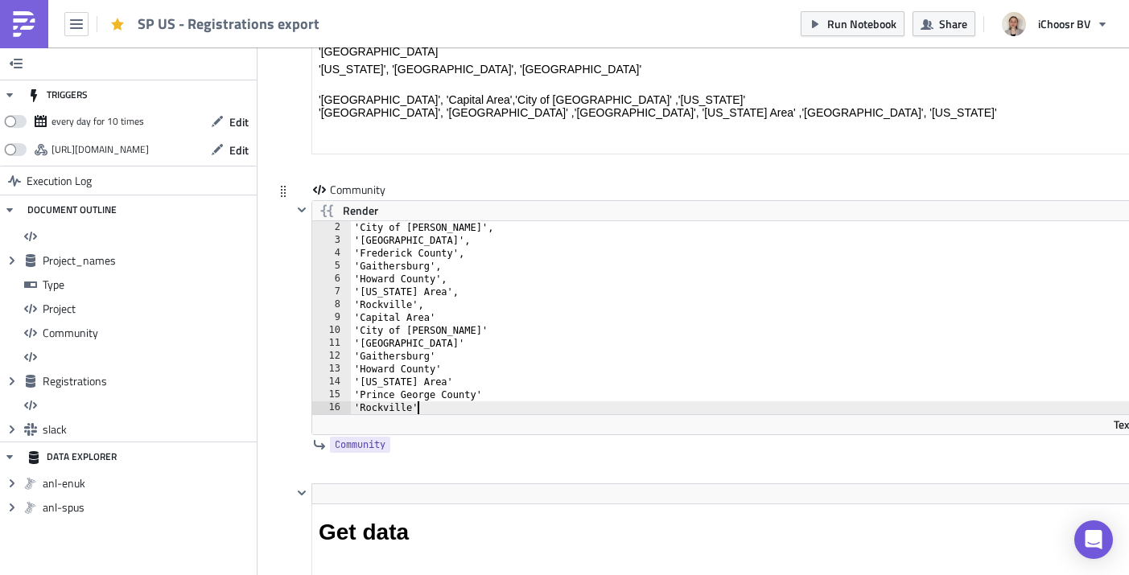
scroll to position [13, 0]
drag, startPoint x: 429, startPoint y: 409, endPoint x: 353, endPoint y: 409, distance: 75.6
click at [353, 409] on div "'City of [GEOGRAPHIC_DATA]', '[GEOGRAPHIC_DATA]', '[GEOGRAPHIC_DATA]', '[GEOGRA…" at bounding box center [749, 330] width 796 height 219
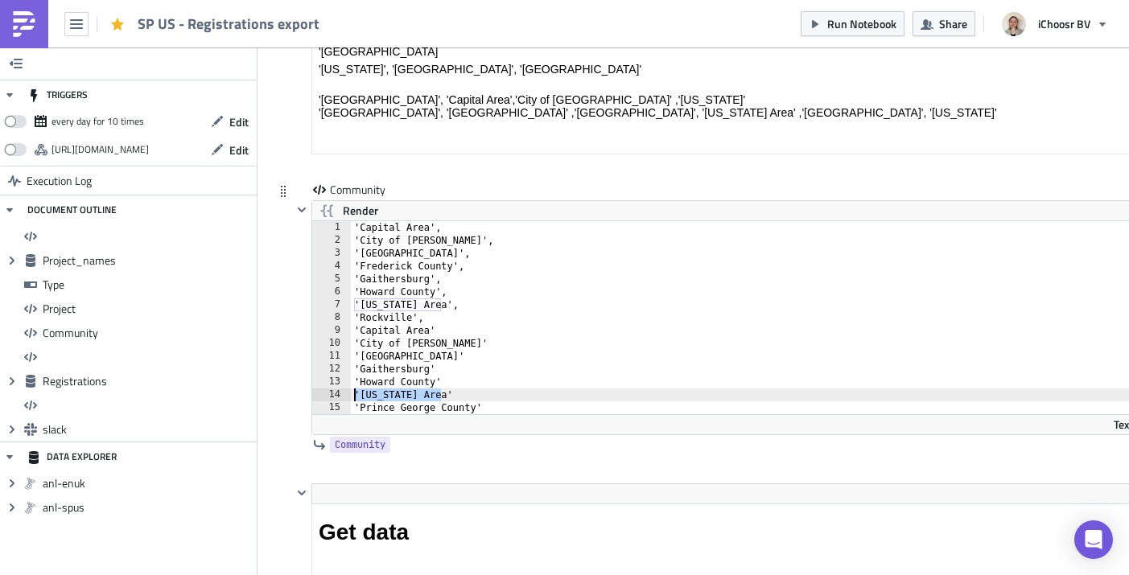
drag, startPoint x: 444, startPoint y: 392, endPoint x: 347, endPoint y: 398, distance: 96.7
click at [347, 398] on div "'[GEOGRAPHIC_DATA]' 1 2 3 4 5 6 7 8 9 10 11 12 13 14 15 '[GEOGRAPHIC_DATA]', '[…" at bounding box center [734, 317] width 845 height 193
type textarea "'[US_STATE] Area'"
type textarea "'Howard County'"
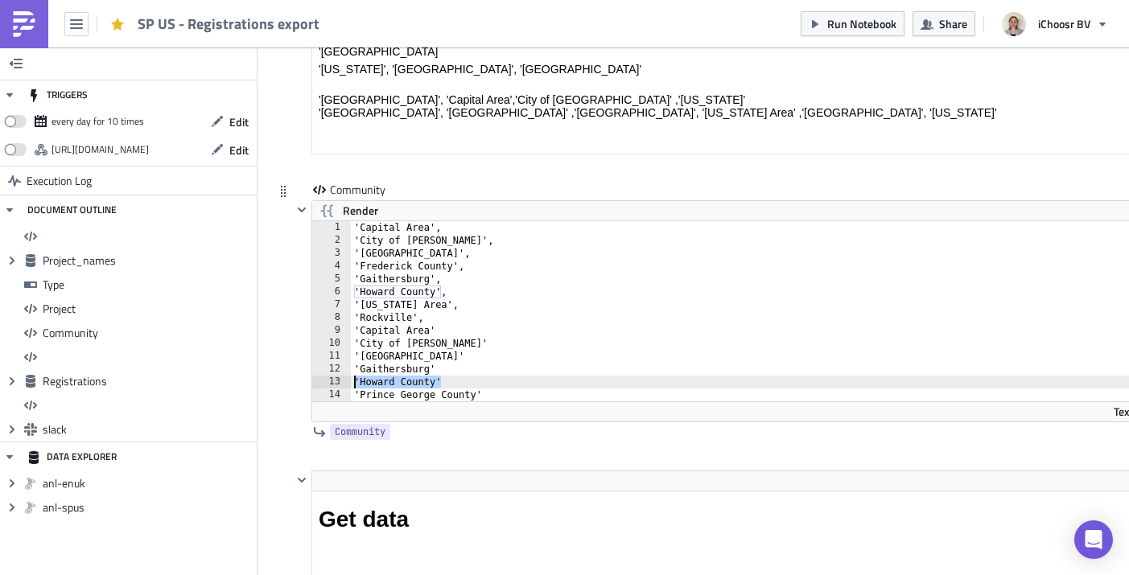
drag, startPoint x: 444, startPoint y: 384, endPoint x: 356, endPoint y: 386, distance: 87.7
click at [356, 386] on div "'Capital Area', 'City of [GEOGRAPHIC_DATA]', '[GEOGRAPHIC_DATA]', '[GEOGRAPHIC_…" at bounding box center [754, 324] width 807 height 206
type textarea "'Gaithersburg'"
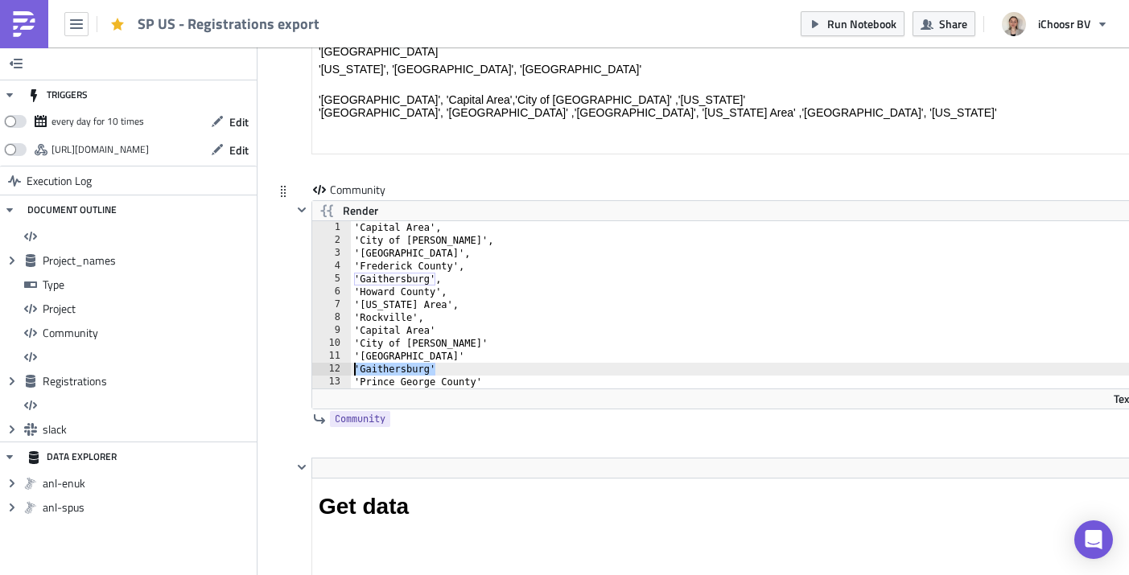
drag, startPoint x: 440, startPoint y: 370, endPoint x: 354, endPoint y: 373, distance: 86.1
click at [354, 373] on div "'Capital Area', 'City of [GEOGRAPHIC_DATA]', '[GEOGRAPHIC_DATA]', '[GEOGRAPHIC_…" at bounding box center [754, 317] width 807 height 193
type textarea "'[GEOGRAPHIC_DATA]'"
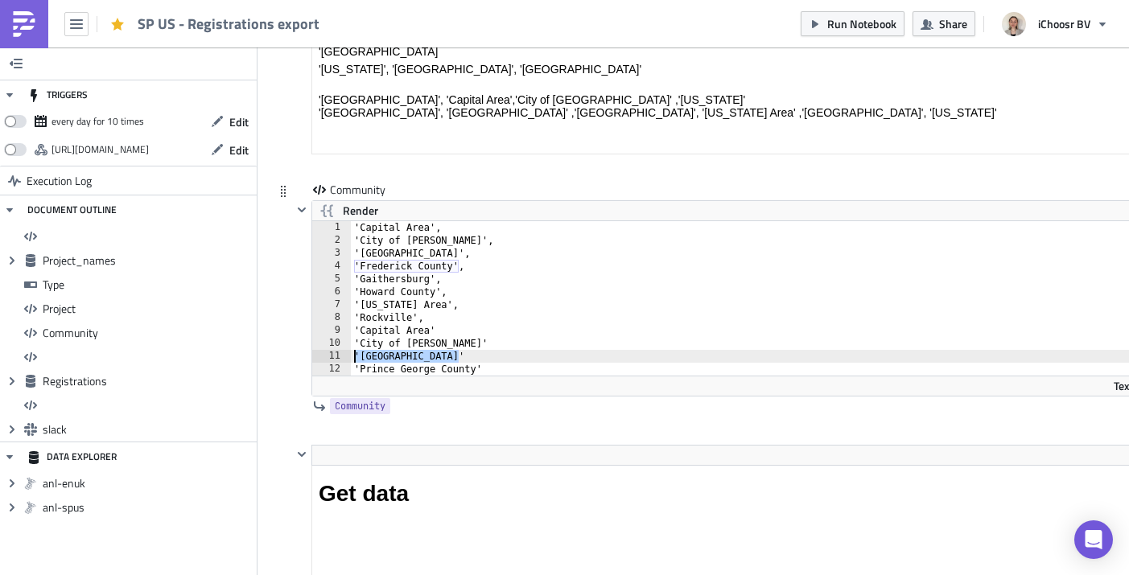
drag, startPoint x: 465, startPoint y: 354, endPoint x: 356, endPoint y: 360, distance: 108.7
click at [356, 360] on div "'Capital Area', 'City of [GEOGRAPHIC_DATA]', '[GEOGRAPHIC_DATA]', '[GEOGRAPHIC_…" at bounding box center [754, 311] width 807 height 180
type textarea "'City of [PERSON_NAME]'"
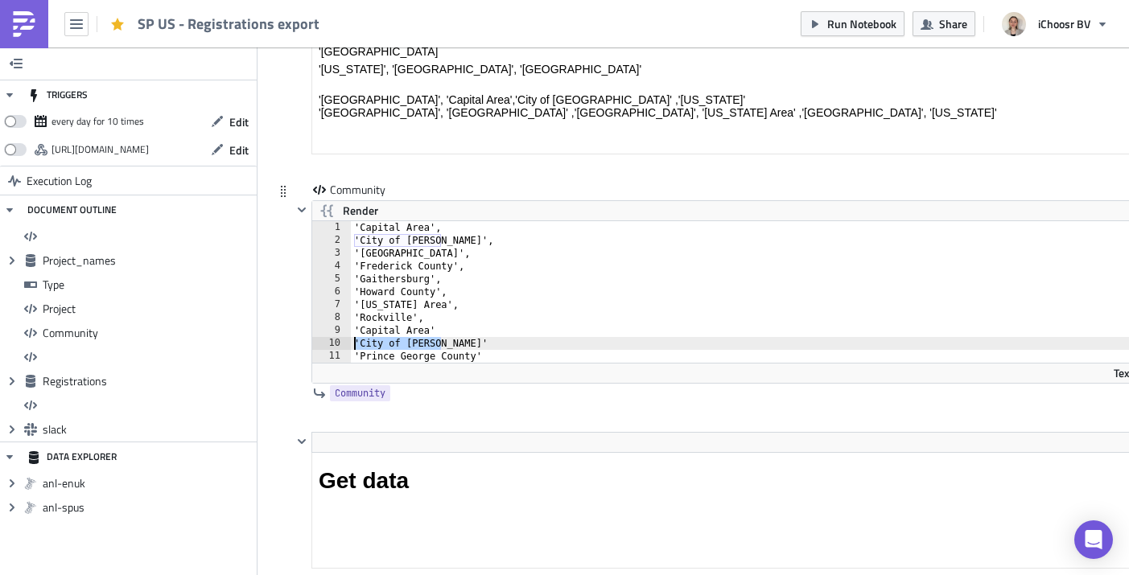
drag, startPoint x: 451, startPoint y: 344, endPoint x: 355, endPoint y: 346, distance: 96.5
click at [355, 346] on div "'Capital Area', 'City of [GEOGRAPHIC_DATA]', '[GEOGRAPHIC_DATA]', '[GEOGRAPHIC_…" at bounding box center [754, 304] width 807 height 167
type textarea "'Capital Area'"
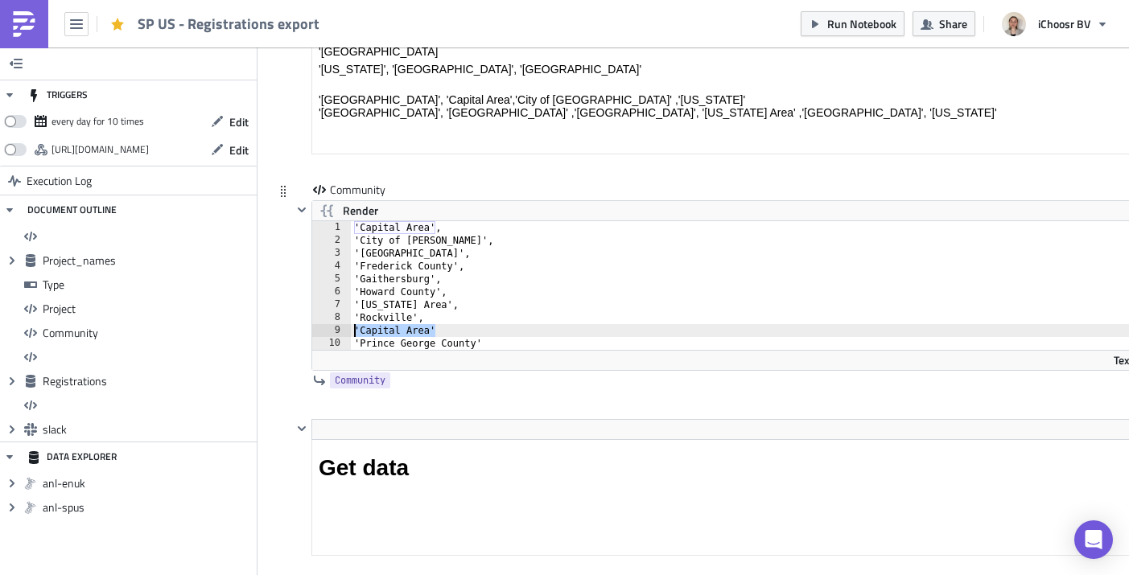
drag, startPoint x: 442, startPoint y: 332, endPoint x: 352, endPoint y: 333, distance: 89.3
click at [352, 333] on div "'Capital Area', 'City of [GEOGRAPHIC_DATA]', '[GEOGRAPHIC_DATA]', '[GEOGRAPHIC_…" at bounding box center [754, 298] width 807 height 154
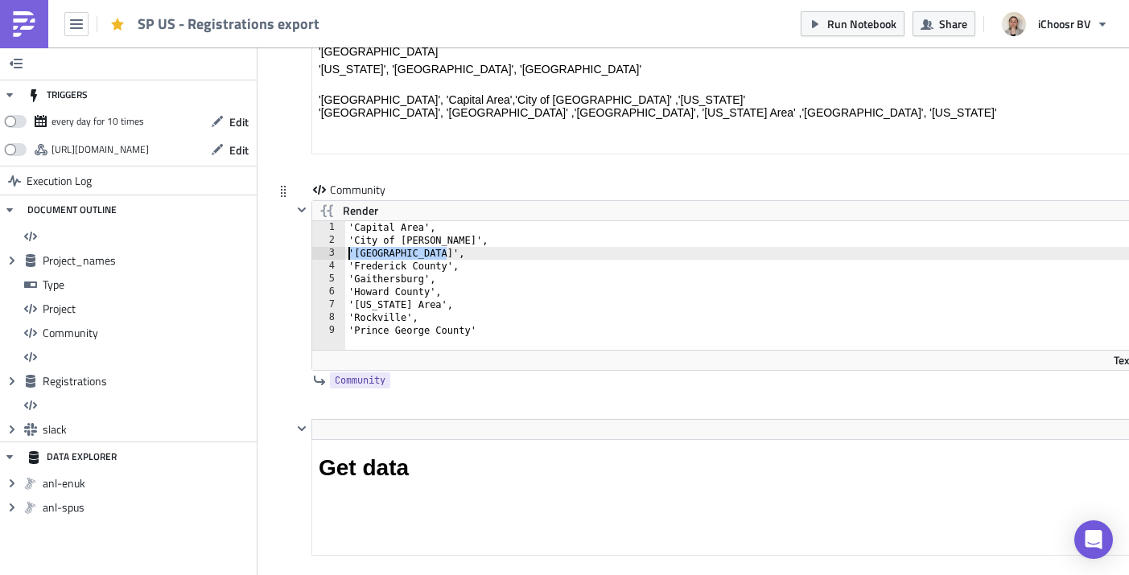
drag, startPoint x: 447, startPoint y: 254, endPoint x: 335, endPoint y: 257, distance: 111.9
click at [335, 257] on div "'Rockville', 1 2 3 4 5 6 7 8 9 '[GEOGRAPHIC_DATA]', 'City of [GEOGRAPHIC_DATA]'…" at bounding box center [734, 285] width 845 height 129
type textarea "'[GEOGRAPHIC_DATA]',"
type textarea "'City of [PERSON_NAME]',"
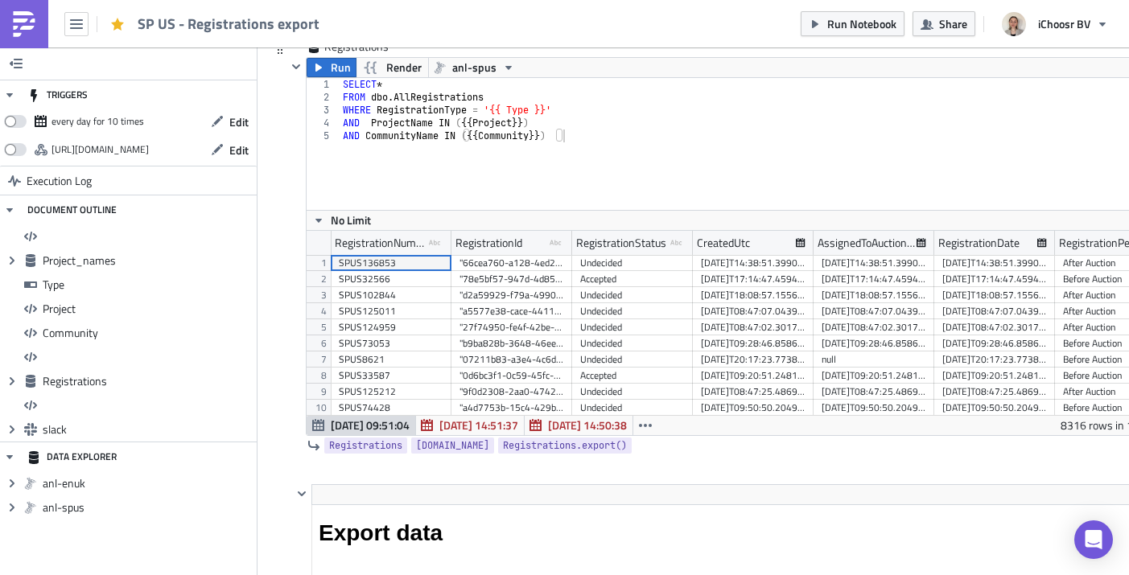
scroll to position [4261, 0]
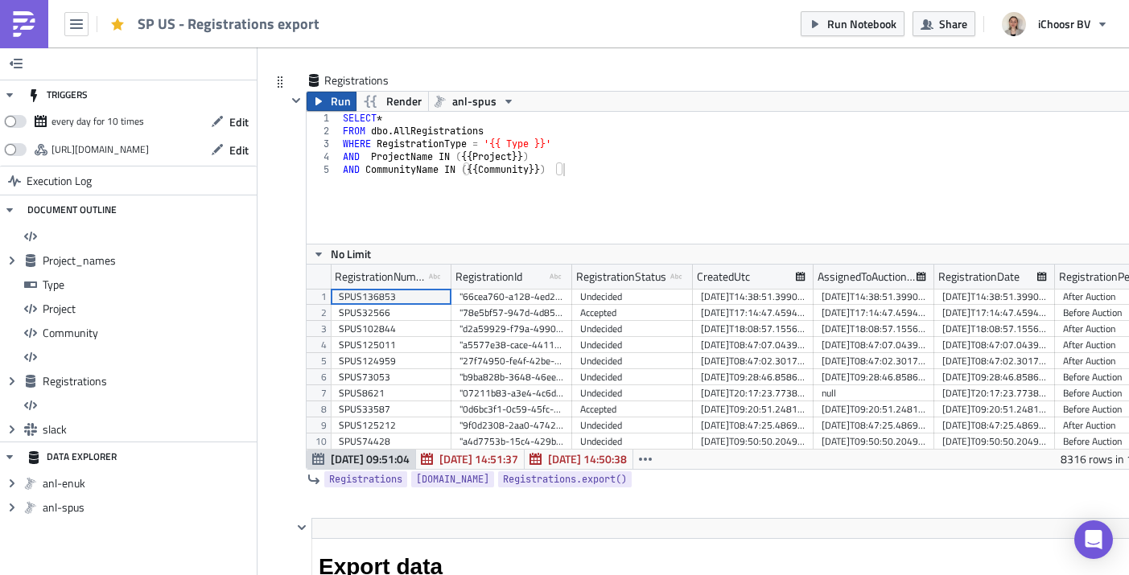
click at [331, 95] on span "Run" at bounding box center [341, 101] width 20 height 19
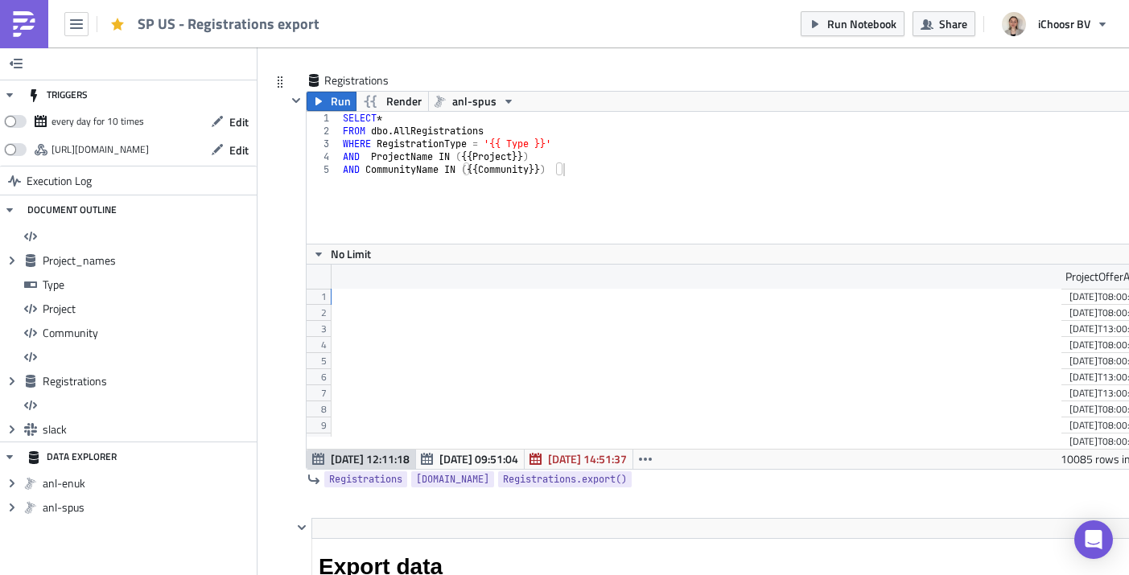
scroll to position [0, 5917]
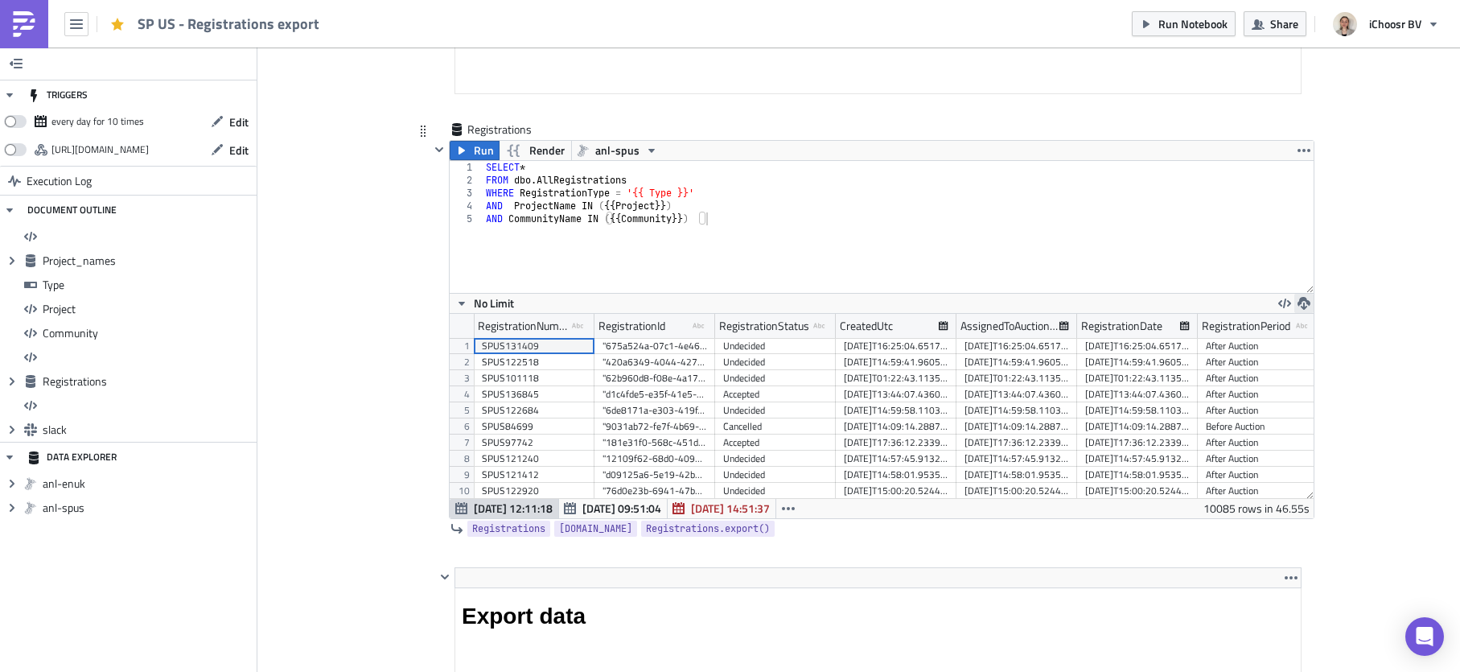
click at [1128, 306] on icon "button" at bounding box center [1303, 303] width 13 height 13
click at [1128, 234] on div "CSV" at bounding box center [1359, 240] width 125 height 16
